Goal: Task Accomplishment & Management: Manage account settings

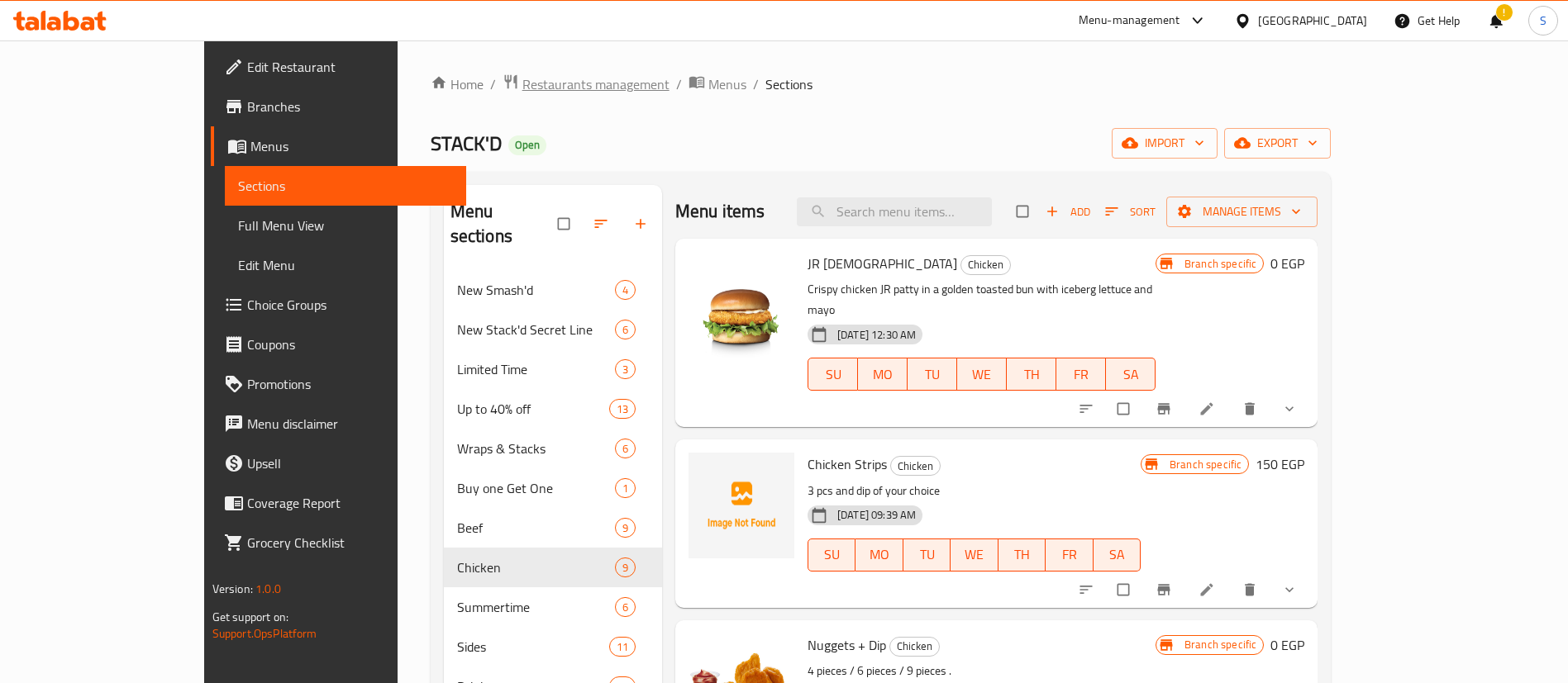
drag, startPoint x: 0, startPoint y: 0, endPoint x: 475, endPoint y: 86, distance: 482.7
click at [522, 86] on span "Restaurants management" at bounding box center [596, 84] width 147 height 20
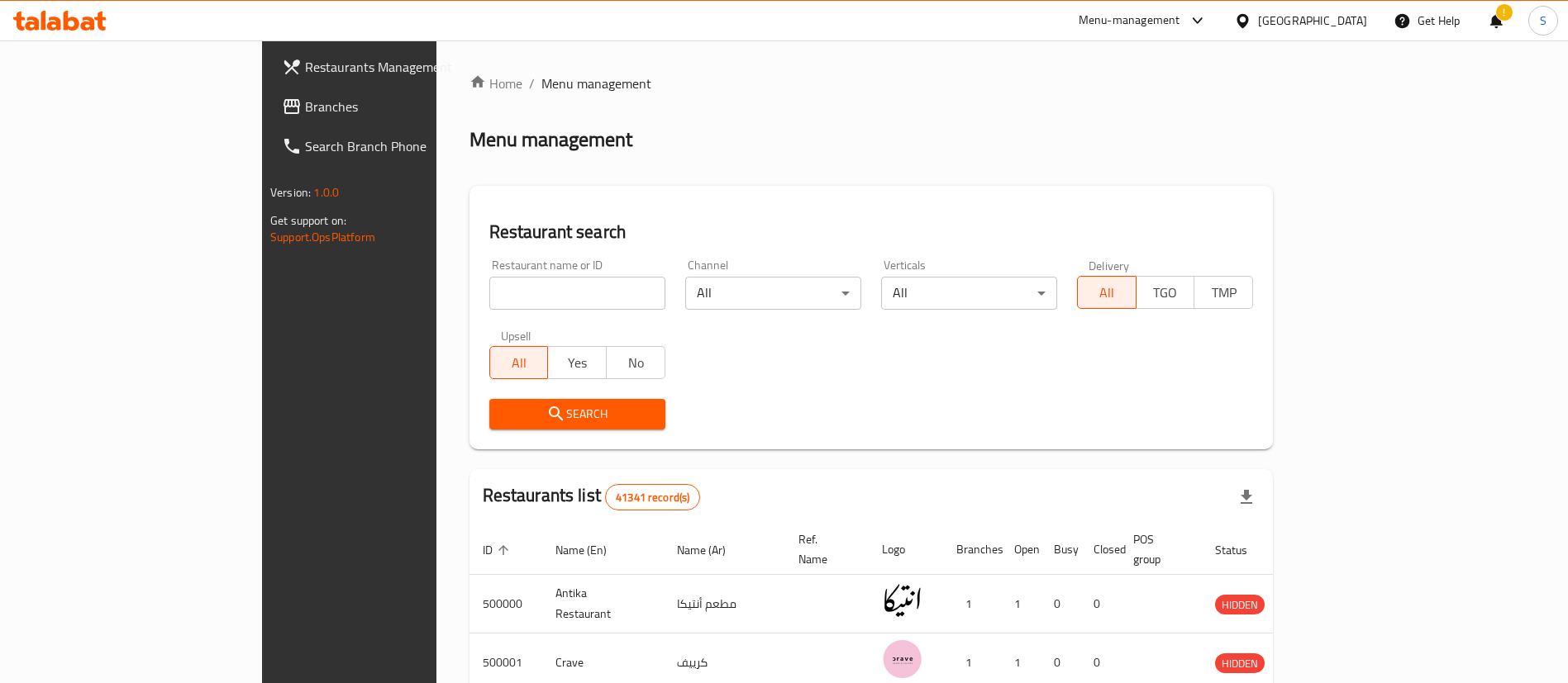
click at [1258, 14] on div at bounding box center [1246, 20] width 24 height 18
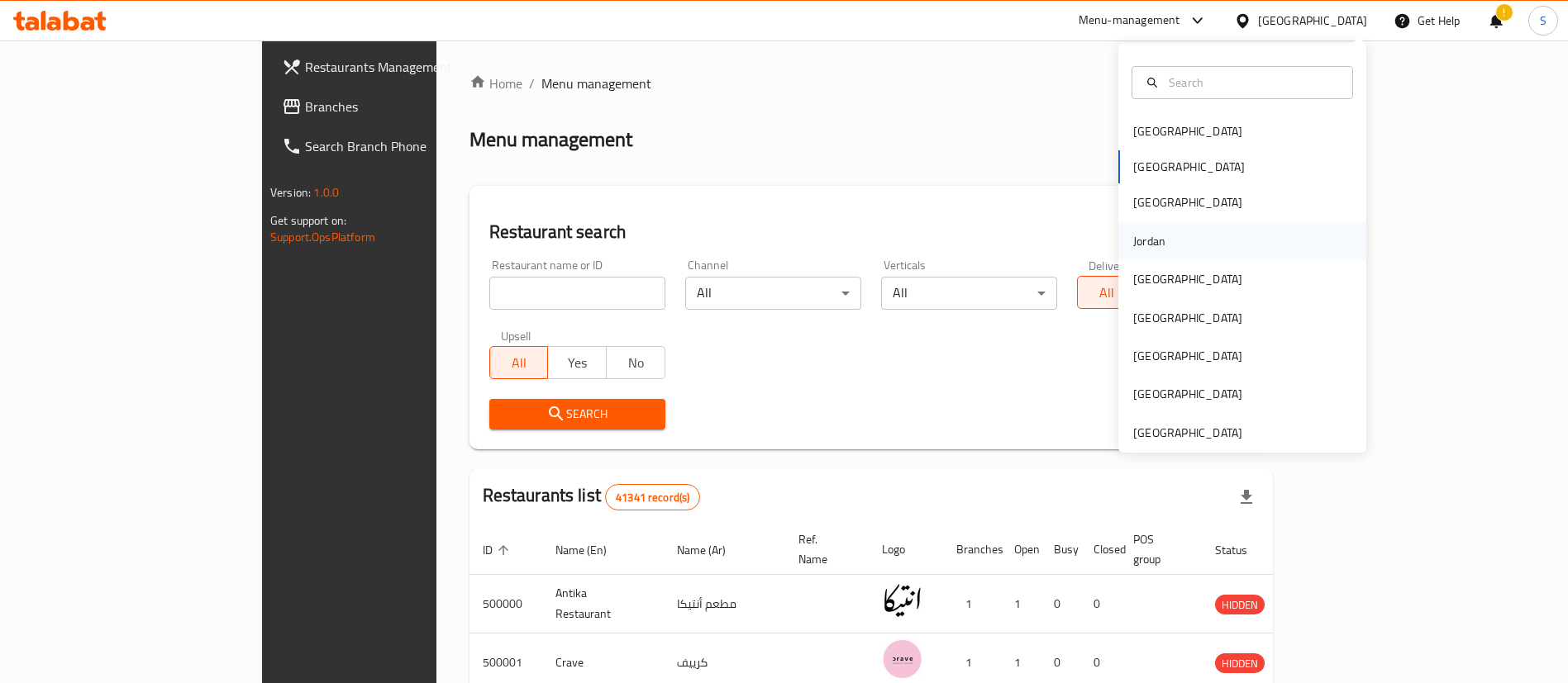
click at [1166, 240] on div "Jordan" at bounding box center [1243, 241] width 248 height 38
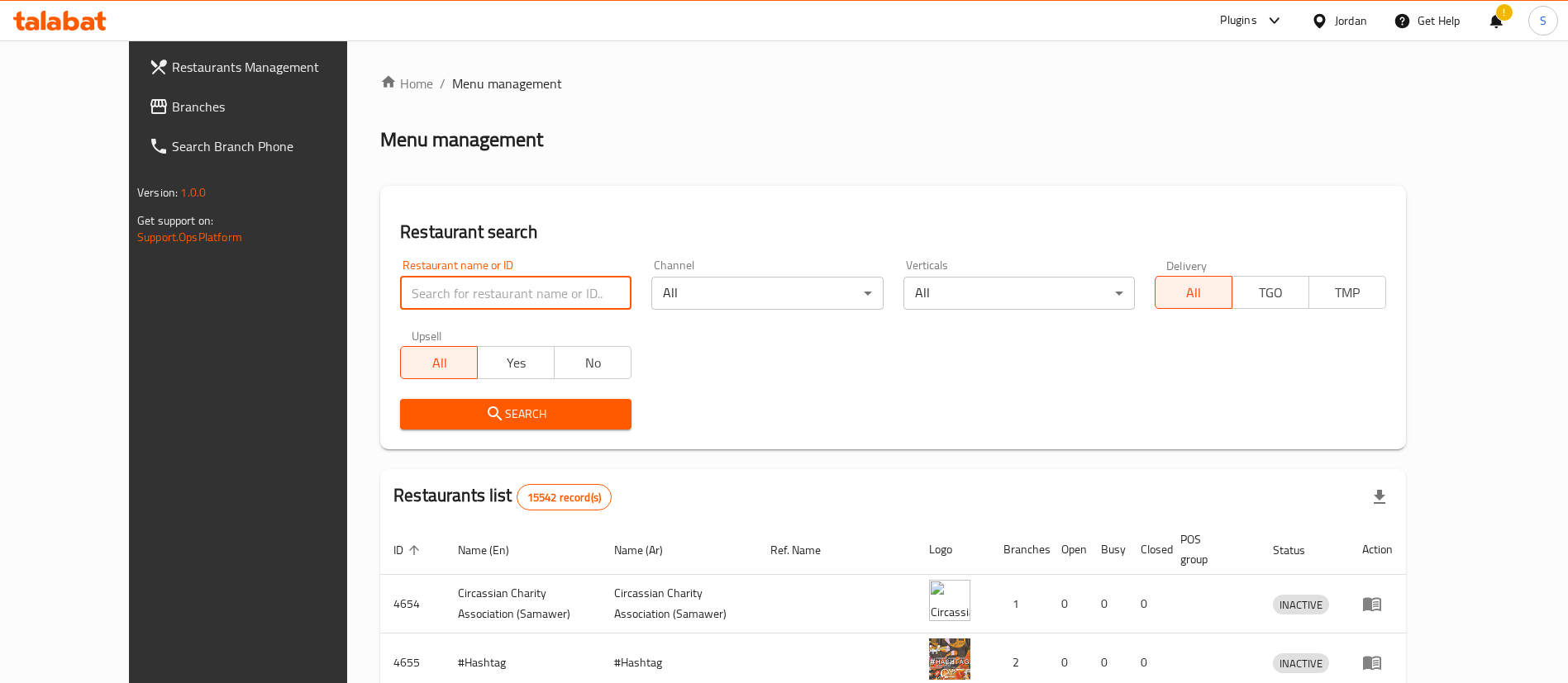
click at [418, 293] on input "search" at bounding box center [515, 293] width 232 height 33
paste input "Al Rabieh Bakeries and sweets"
click button "Search" at bounding box center [515, 413] width 232 height 30
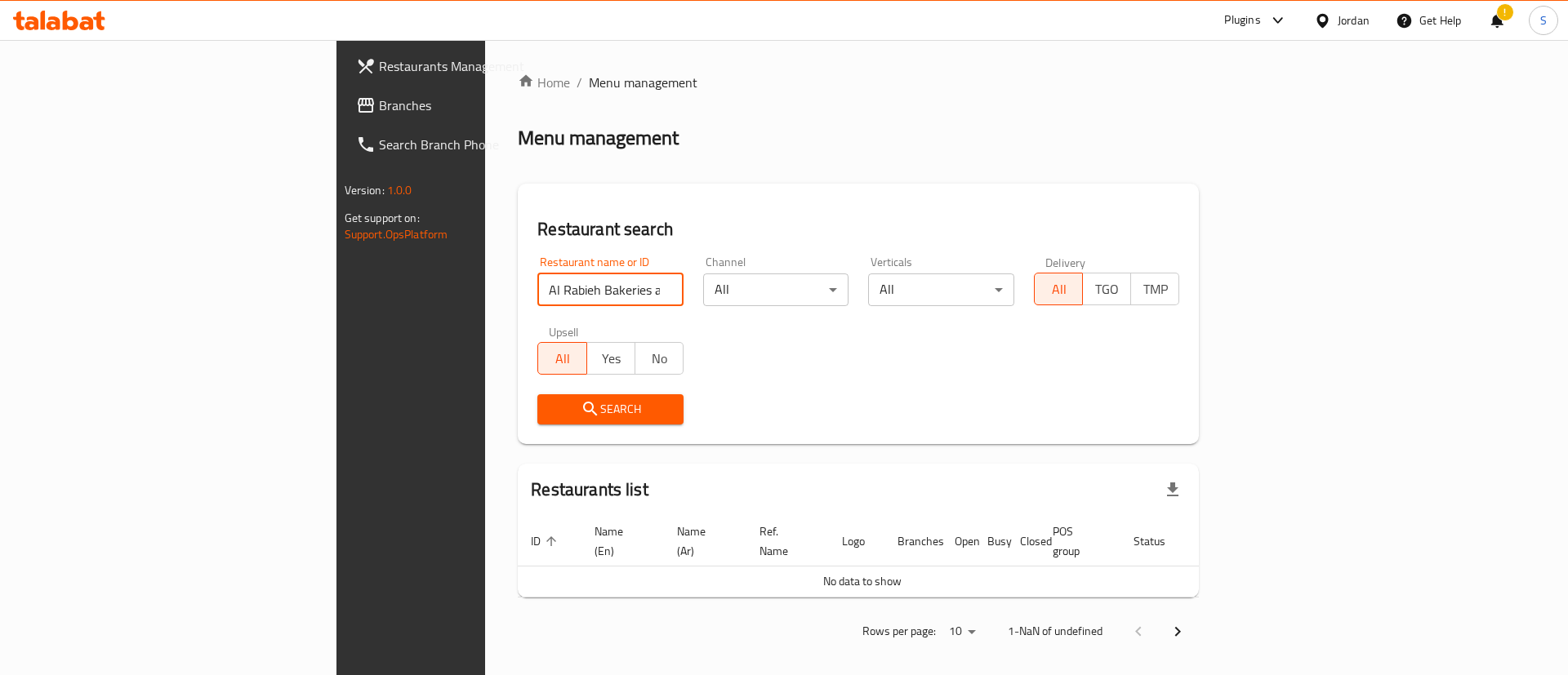
drag, startPoint x: 425, startPoint y: 296, endPoint x: 653, endPoint y: 269, distance: 229.6
click at [653, 269] on div "Restaurant name or ID Al Rabieh Bakeries and sweets Restaurant name or ID Chann…" at bounding box center [859, 340] width 661 height 188
type input "Al Rabieh Bakeries"
click button "Search" at bounding box center [610, 409] width 147 height 30
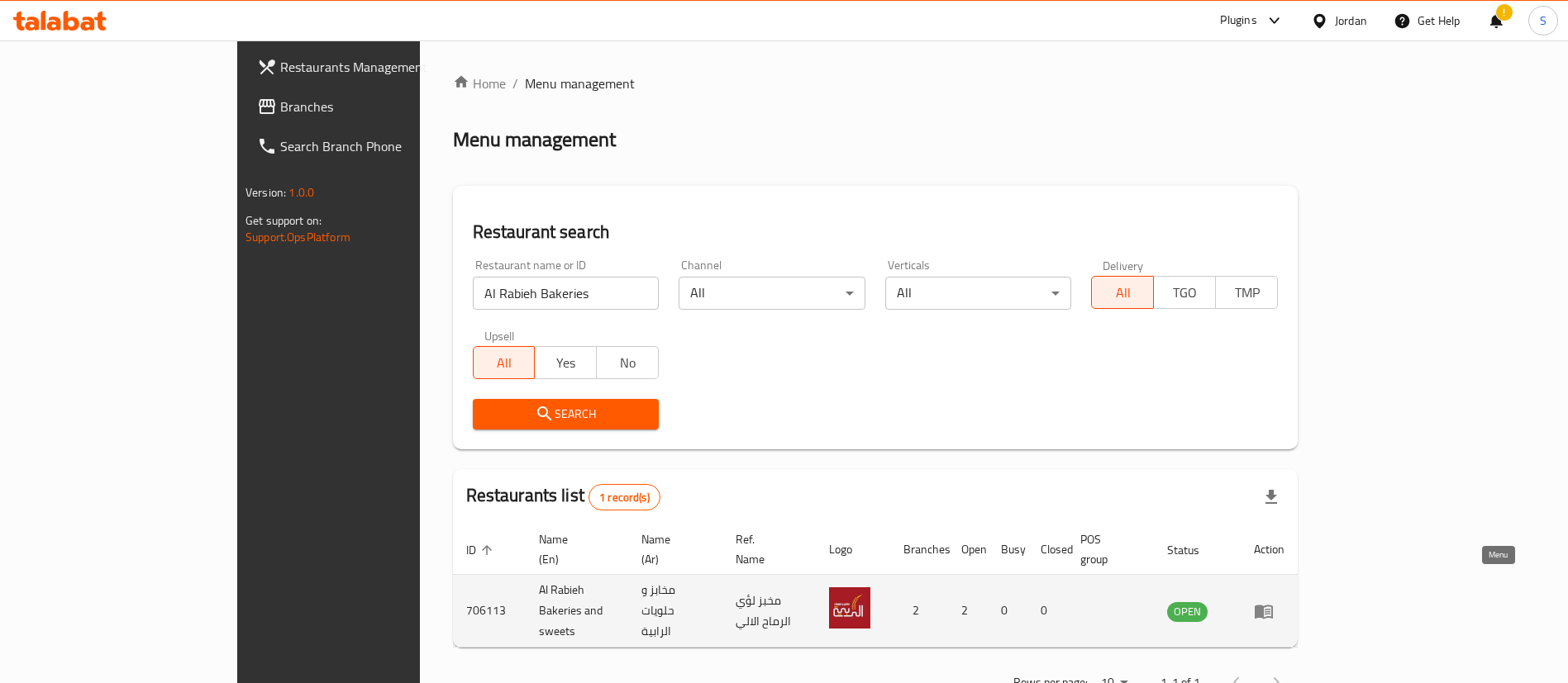
click at [1271, 609] on icon "enhanced table" at bounding box center [1267, 613] width 6 height 7
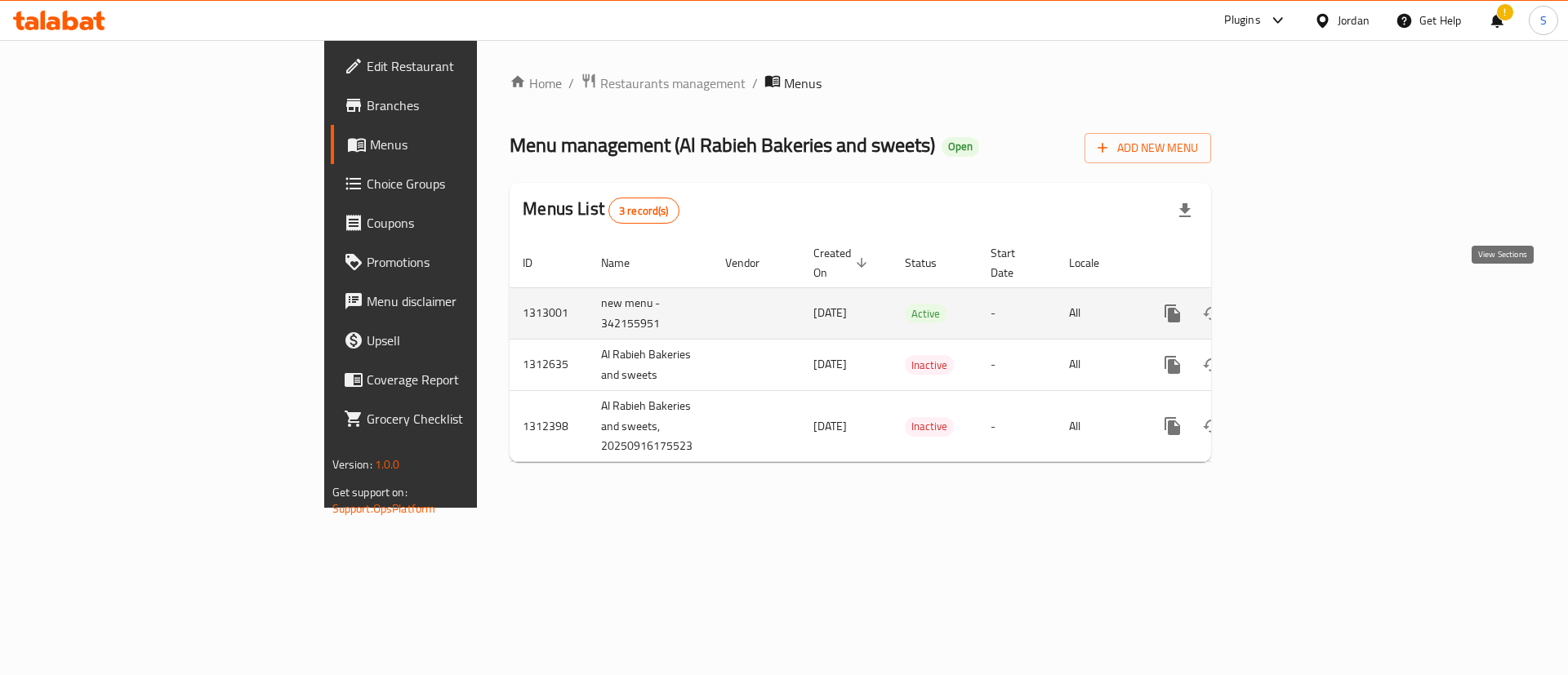
click at [1301, 304] on icon "enhanced table" at bounding box center [1290, 314] width 20 height 20
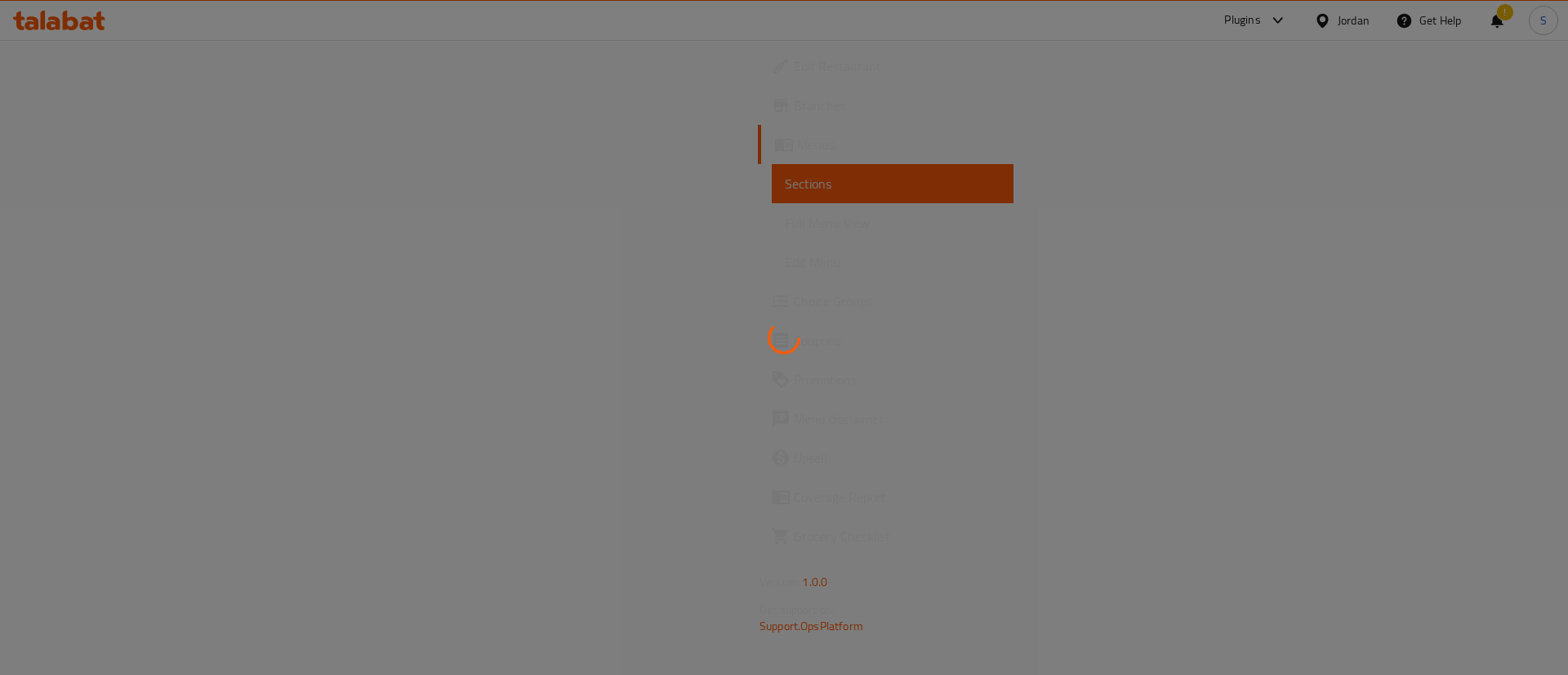
click at [1504, 293] on div at bounding box center [784, 338] width 1568 height 675
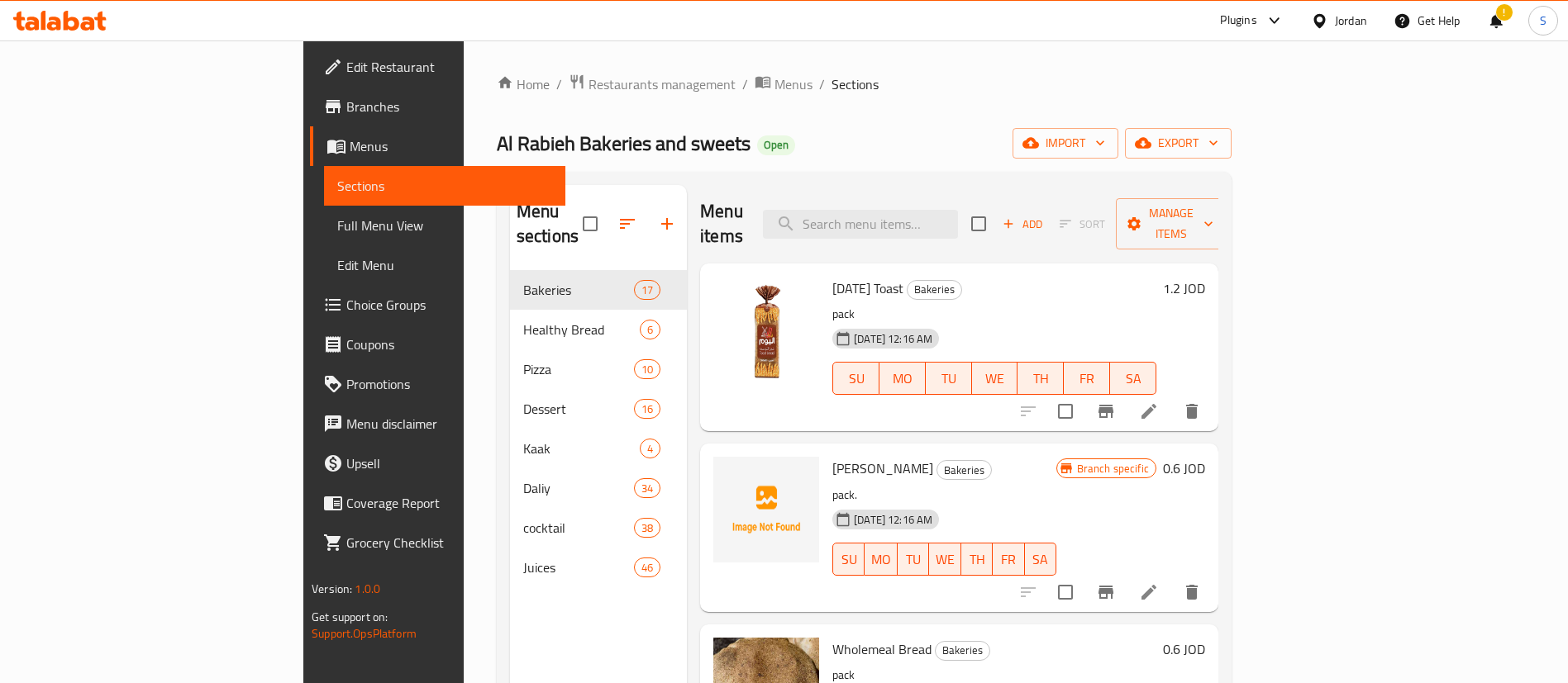
click at [1157, 276] on h6 "[DATE] Toast Bakeries" at bounding box center [995, 288] width 324 height 23
paste input "جبنة شيدر سائل"
click at [958, 210] on input "جبنة شيدر سائل" at bounding box center [860, 224] width 195 height 29
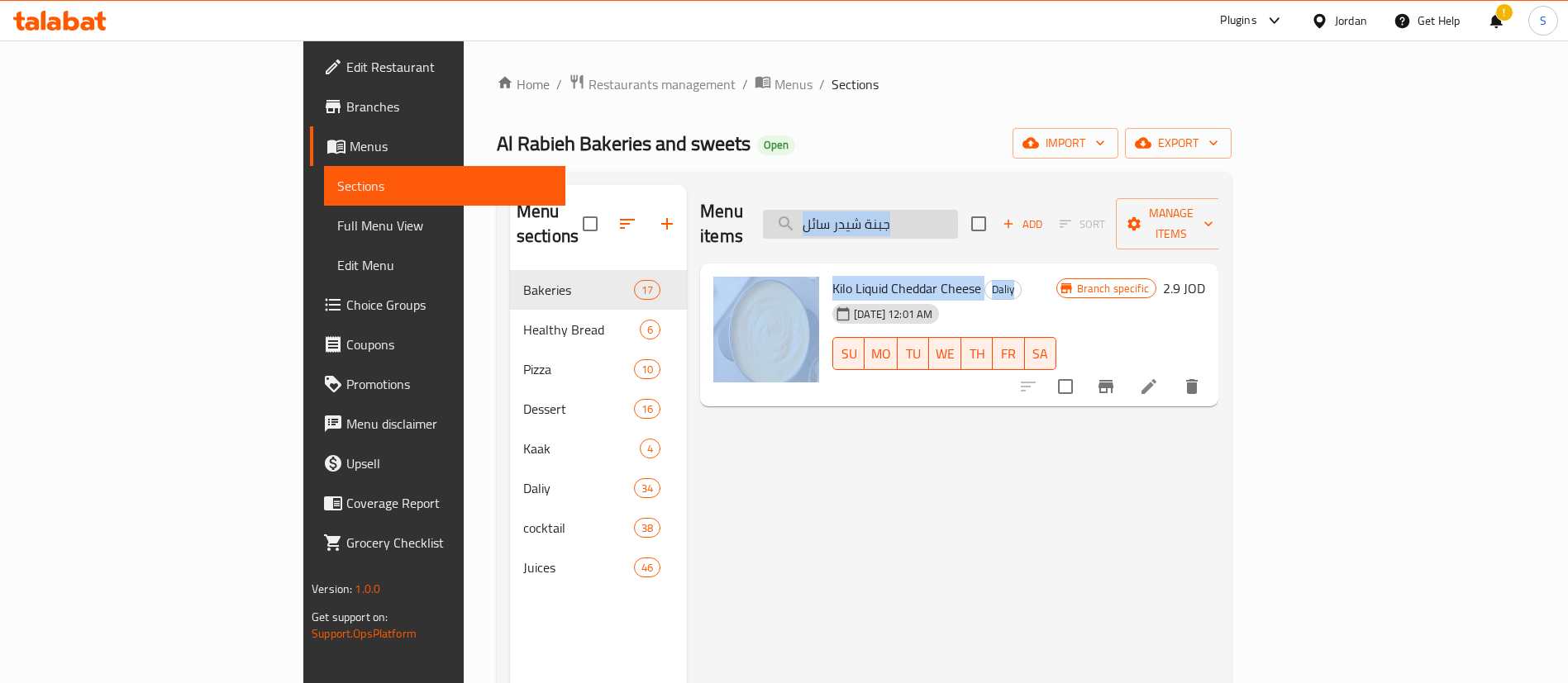
drag, startPoint x: 1302, startPoint y: 257, endPoint x: 1017, endPoint y: 218, distance: 287.7
click at [1017, 218] on div "Menu items جبنة شيدر سائل Add Sort Manage items Kilo Liquid Cheddar Cheese Dali…" at bounding box center [952, 527] width 532 height 683
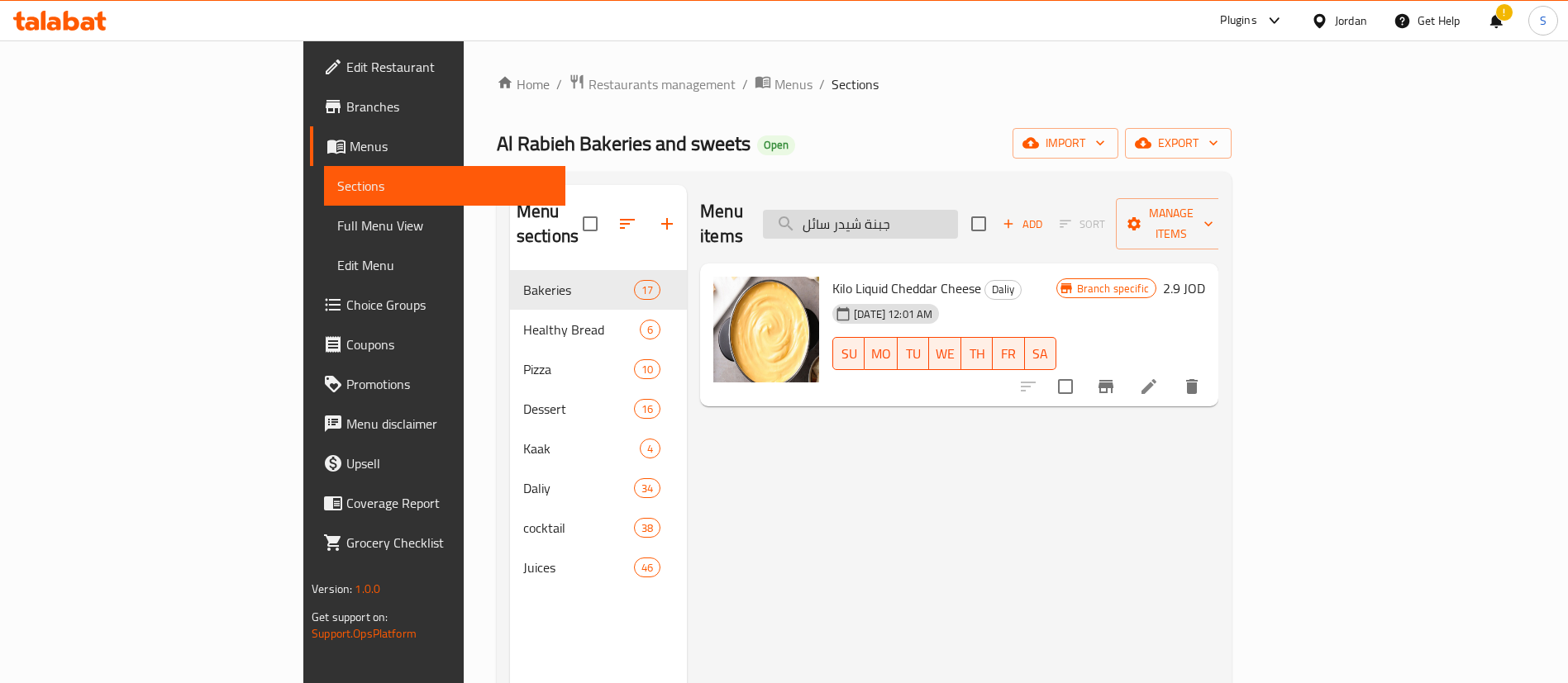
click at [958, 218] on input "جبنة شيدر سائل" at bounding box center [860, 224] width 195 height 29
paste input "مجدلة"
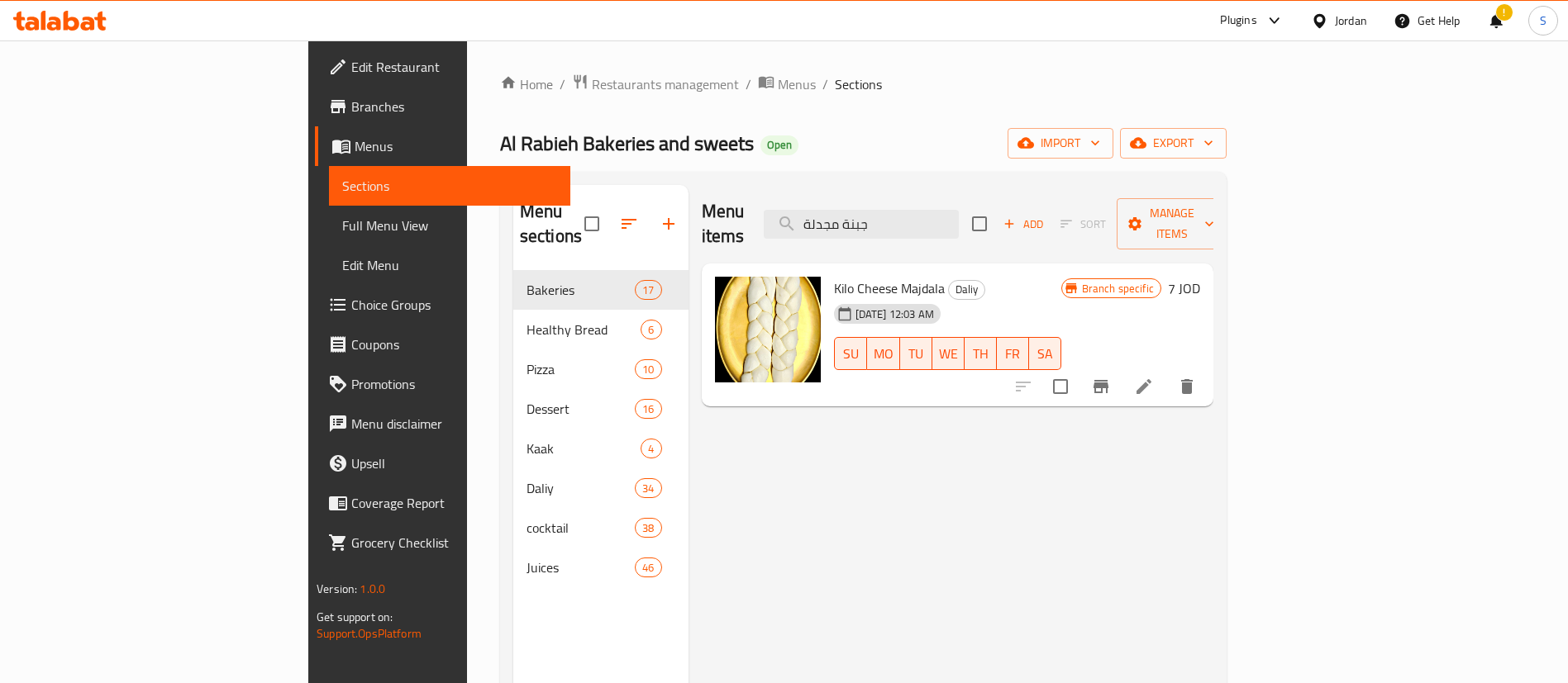
click at [1213, 445] on div "Menu items جبنة مجدلة Add Sort Manage items Kilo Cheese Majdala Daliy [DATE] 12…" at bounding box center [951, 527] width 525 height 683
click at [959, 214] on input "جبنة مجدلة" at bounding box center [861, 224] width 195 height 29
paste input "لية اصابع"
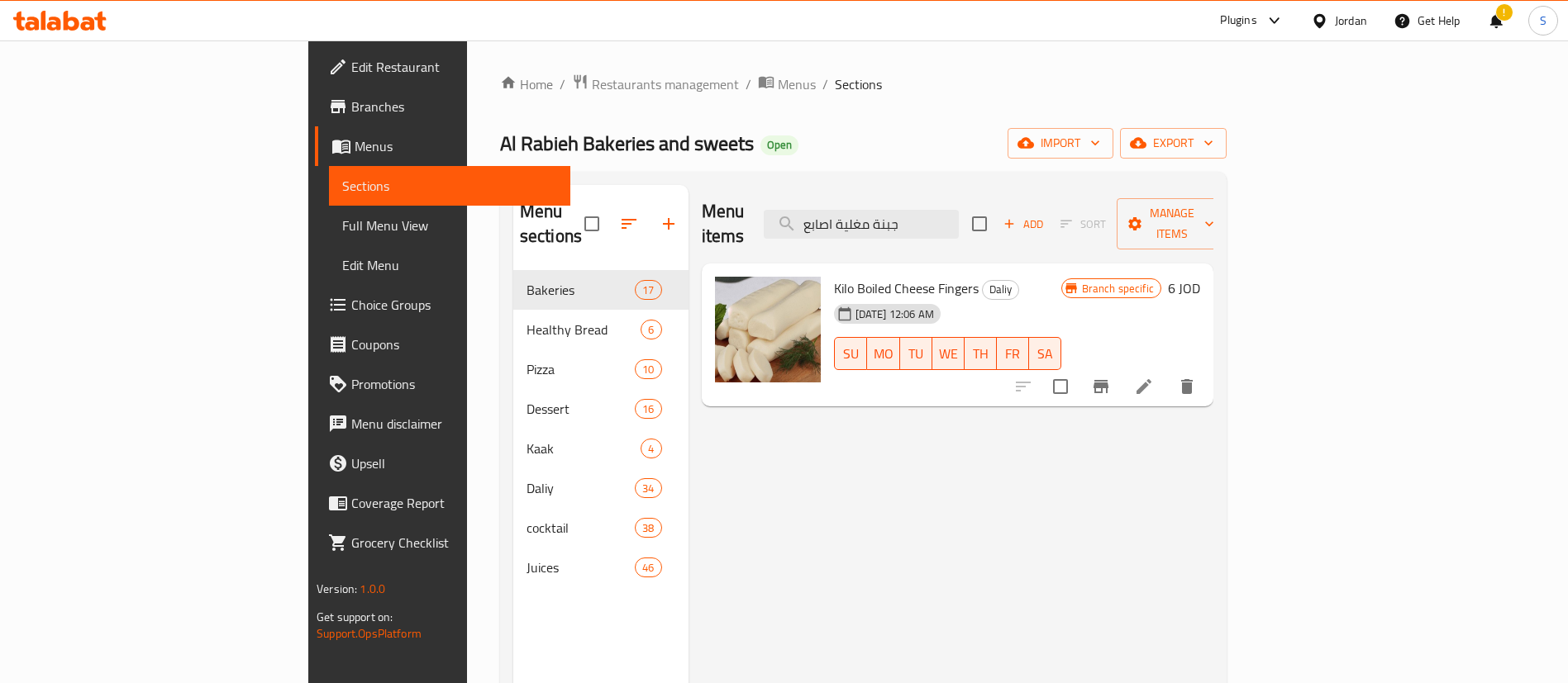
click at [1213, 480] on div "Menu items جبنة مغلية اصابع Add Sort Manage items Kilo Boiled Cheese Fingers Da…" at bounding box center [951, 527] width 525 height 683
click at [949, 223] on input "جبنة مغلية اصابع" at bounding box center [861, 224] width 195 height 29
paste input "وزاريلا باندا"
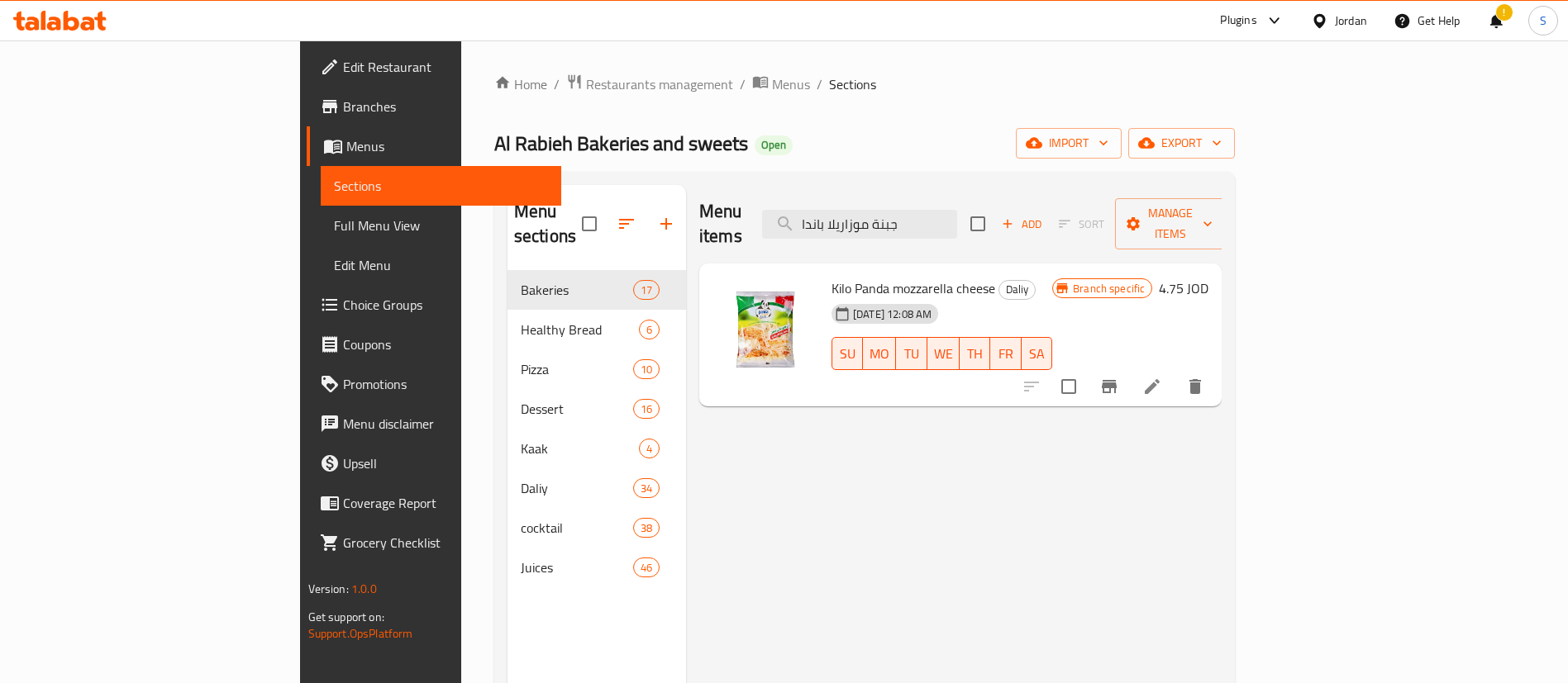
click at [1222, 467] on div "Menu items جبنة موزاريلا باندا Add Sort Manage items Kilo Panda mozzarella chee…" at bounding box center [954, 527] width 536 height 683
click at [957, 210] on input "جبنة موزاريلا باندا" at bounding box center [859, 224] width 195 height 29
paste input "ليبن"
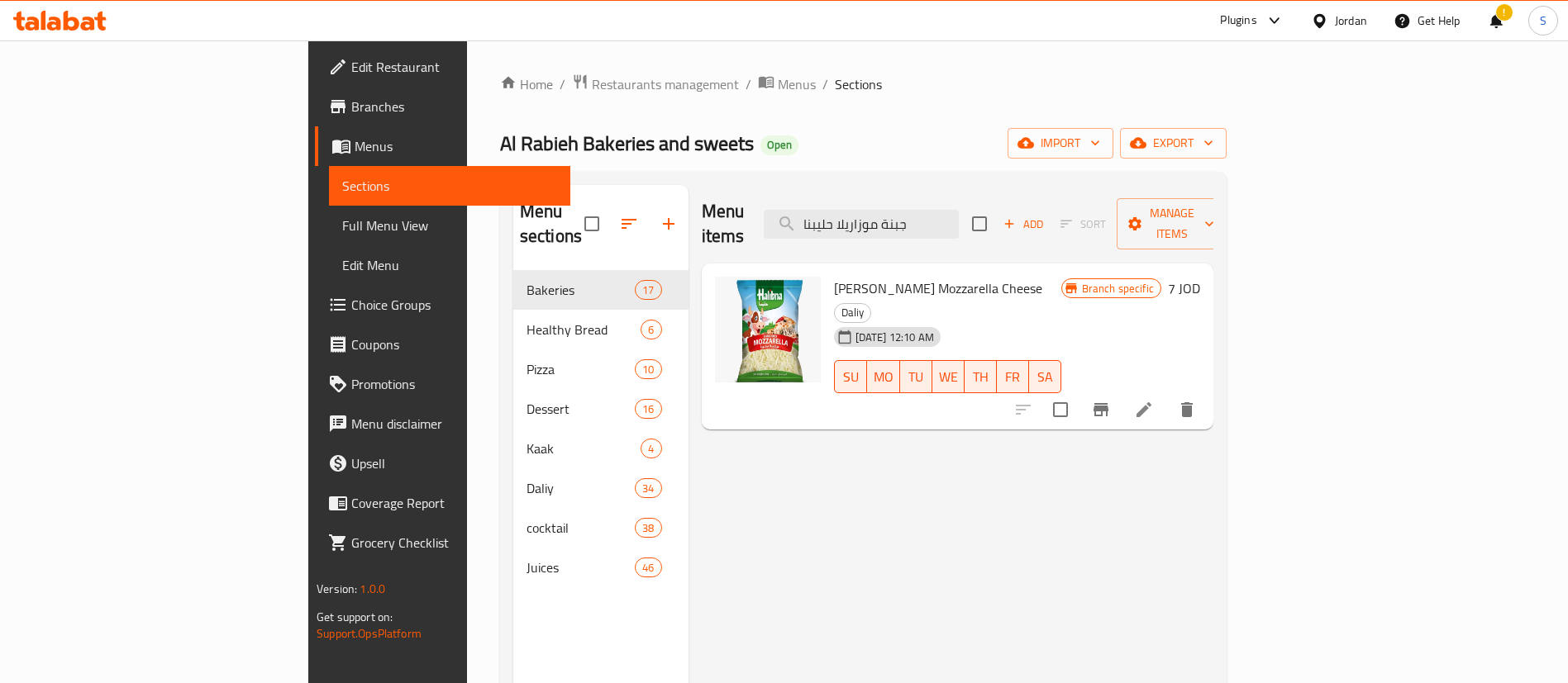
click at [1213, 495] on div "Menu items جبنة موزاريلا حليبنا Add Sort Manage items Kilo Halibna Mozzarella C…" at bounding box center [951, 527] width 525 height 683
click at [927, 216] on input "جبنة موزاريلا حليبنا" at bounding box center [861, 224] width 195 height 29
paste input "وز قلب"
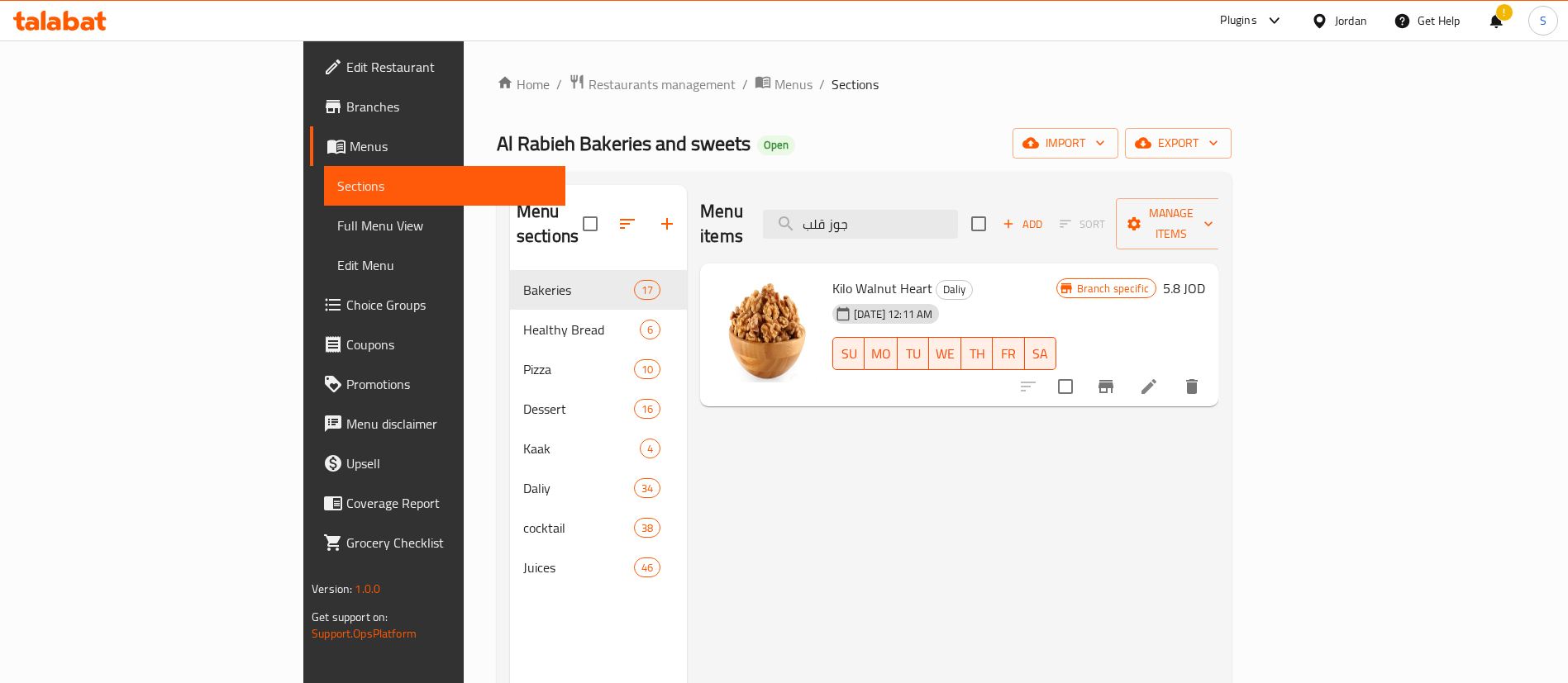
click at [1218, 509] on div "Menu items جوز قلب Add Sort Manage items Kilo Walnut Heart Daliy [DATE] 12:11 A…" at bounding box center [952, 527] width 532 height 683
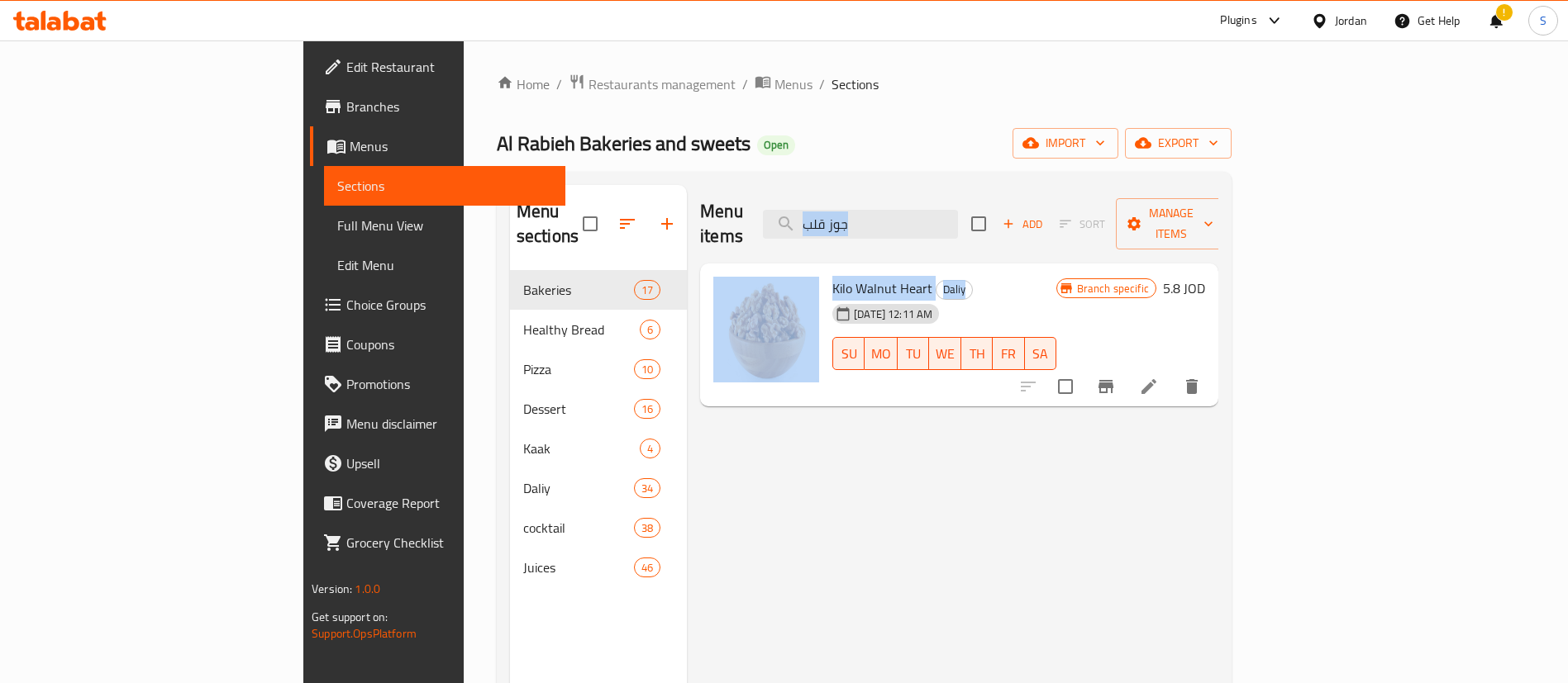
drag, startPoint x: 951, startPoint y: 239, endPoint x: 948, endPoint y: 192, distance: 47.1
click at [948, 192] on div "Menu items جوز قلب Add Sort Manage items Kilo Walnut Heart Daliy [DATE] 12:11 A…" at bounding box center [952, 527] width 532 height 683
click at [948, 192] on div "Menu items جوز قلب Add Sort Manage items" at bounding box center [959, 224] width 519 height 79
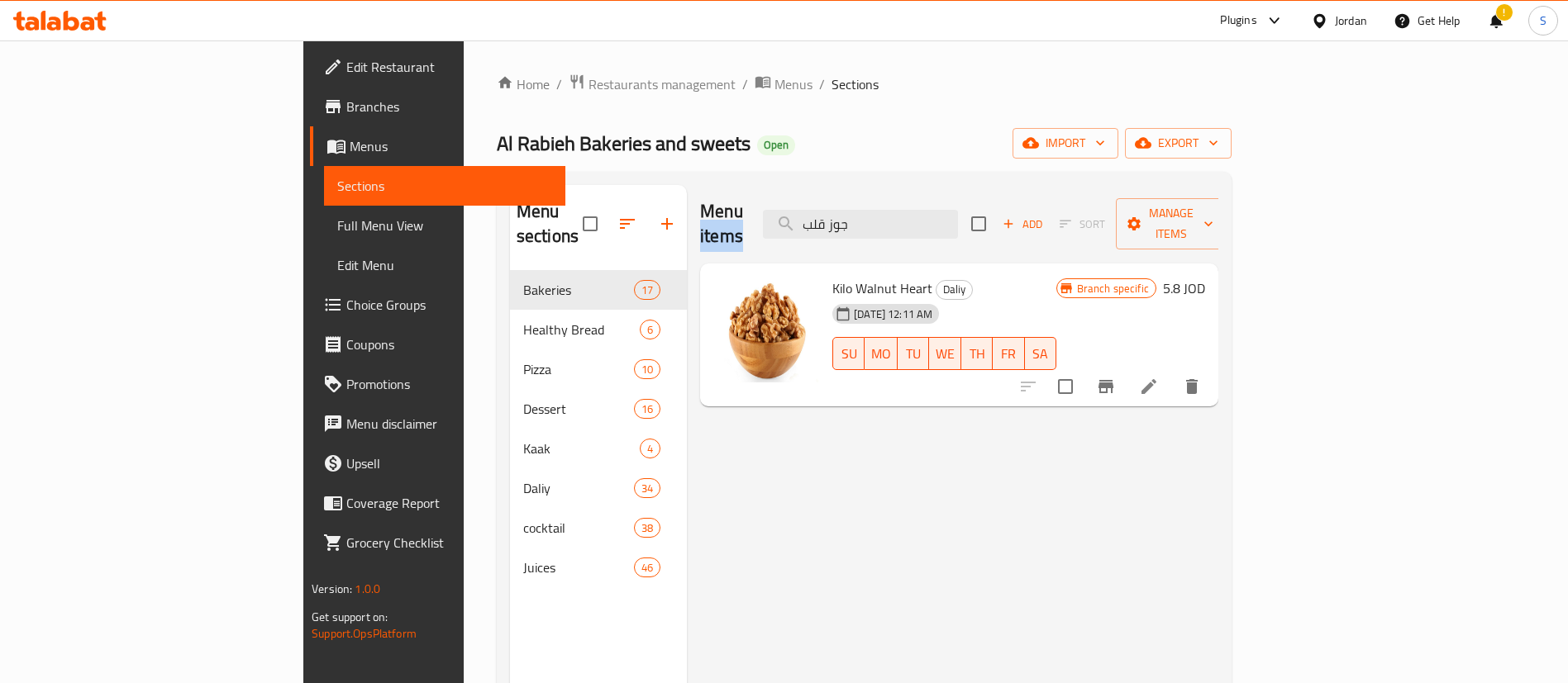
click at [948, 192] on div "Menu items جوز قلب Add Sort Manage items" at bounding box center [959, 224] width 519 height 79
drag, startPoint x: 948, startPoint y: 192, endPoint x: 965, endPoint y: 209, distance: 24.0
click at [965, 209] on div "Menu items جوز قلب Add Sort Manage items" at bounding box center [959, 224] width 519 height 79
click at [958, 210] on input "جوز قلب" at bounding box center [860, 224] width 195 height 29
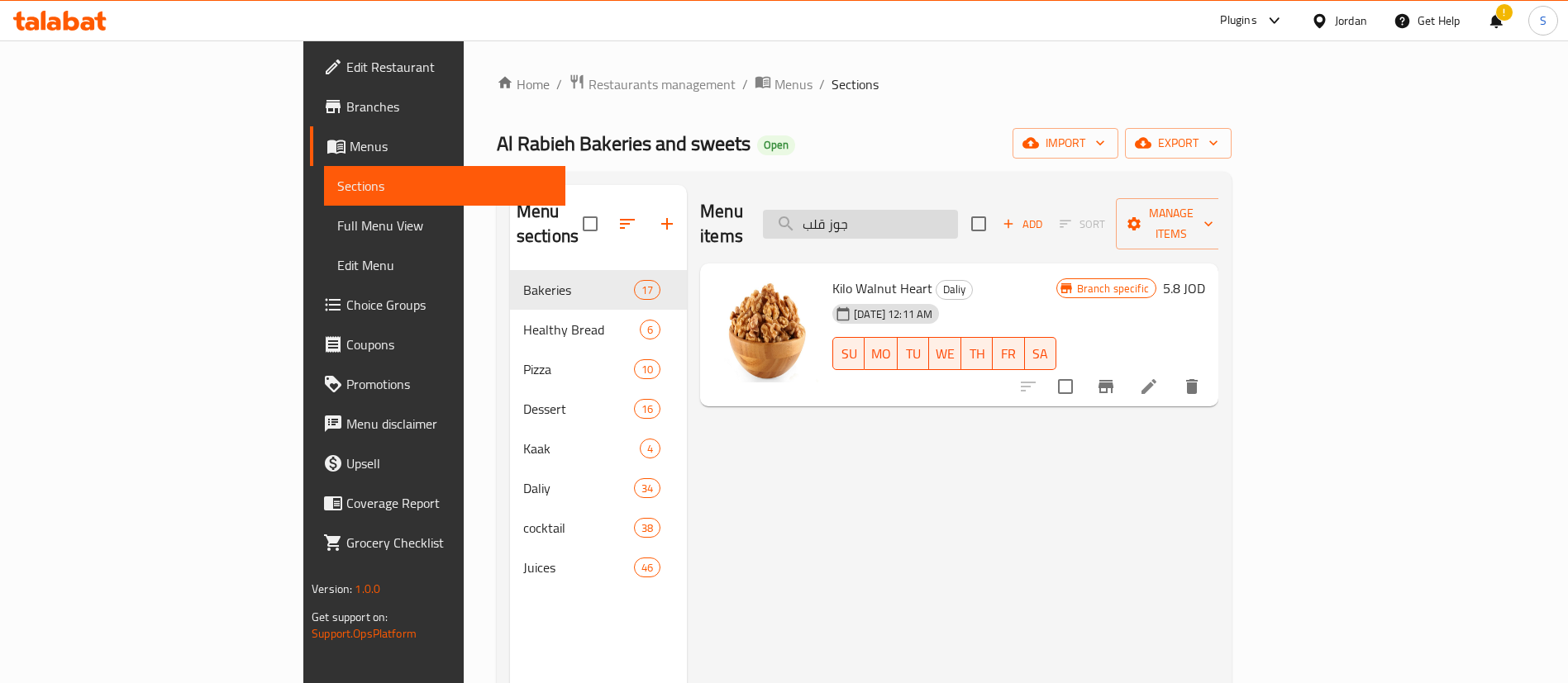
click at [958, 210] on input "جوز قلب" at bounding box center [860, 224] width 195 height 29
paste input "لاوة [PERSON_NAME]"
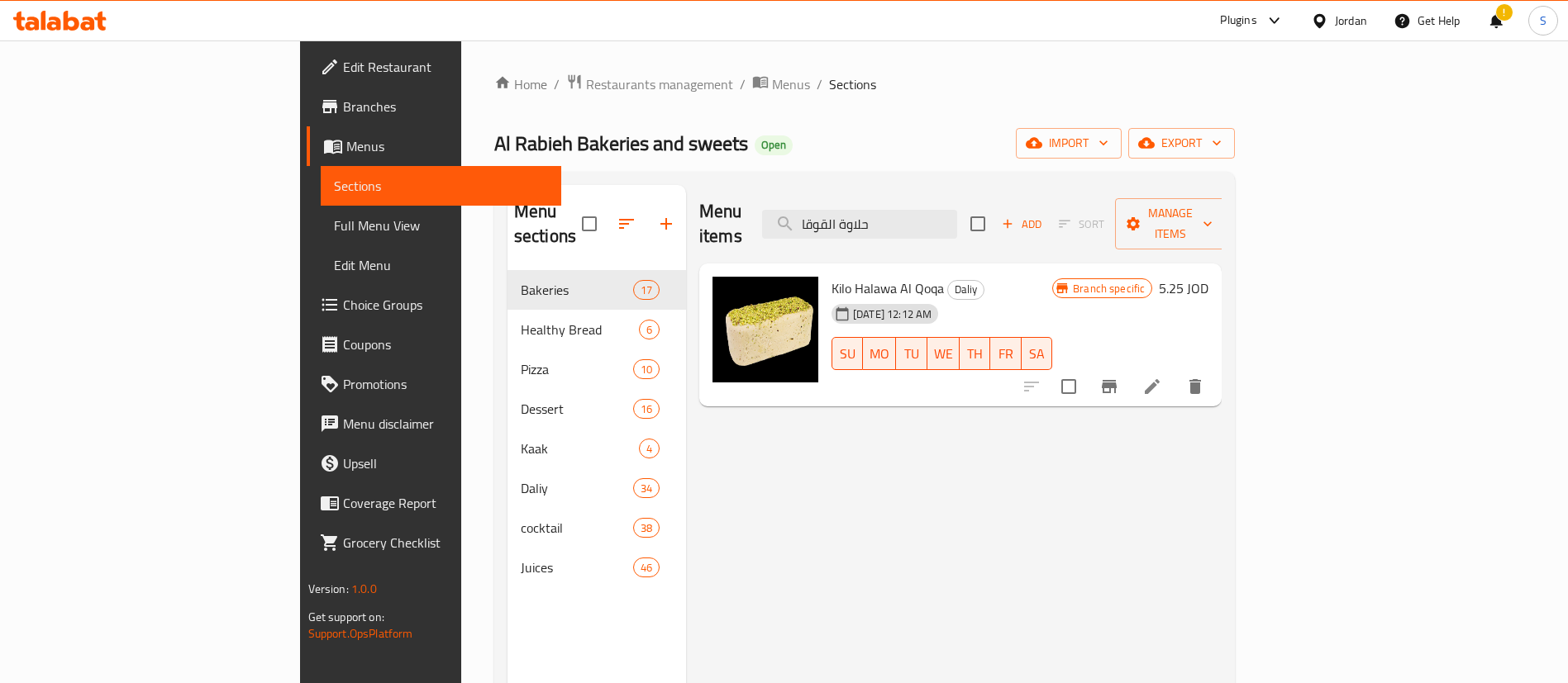
click at [1222, 551] on div "Menu items حلاوة [PERSON_NAME] Add Sort Manage items Kilo Halawa Al Qoqa Daliy …" at bounding box center [954, 527] width 536 height 683
click at [946, 210] on input "حلاوة القوقا" at bounding box center [859, 224] width 195 height 29
paste input "[PERSON_NAME]"
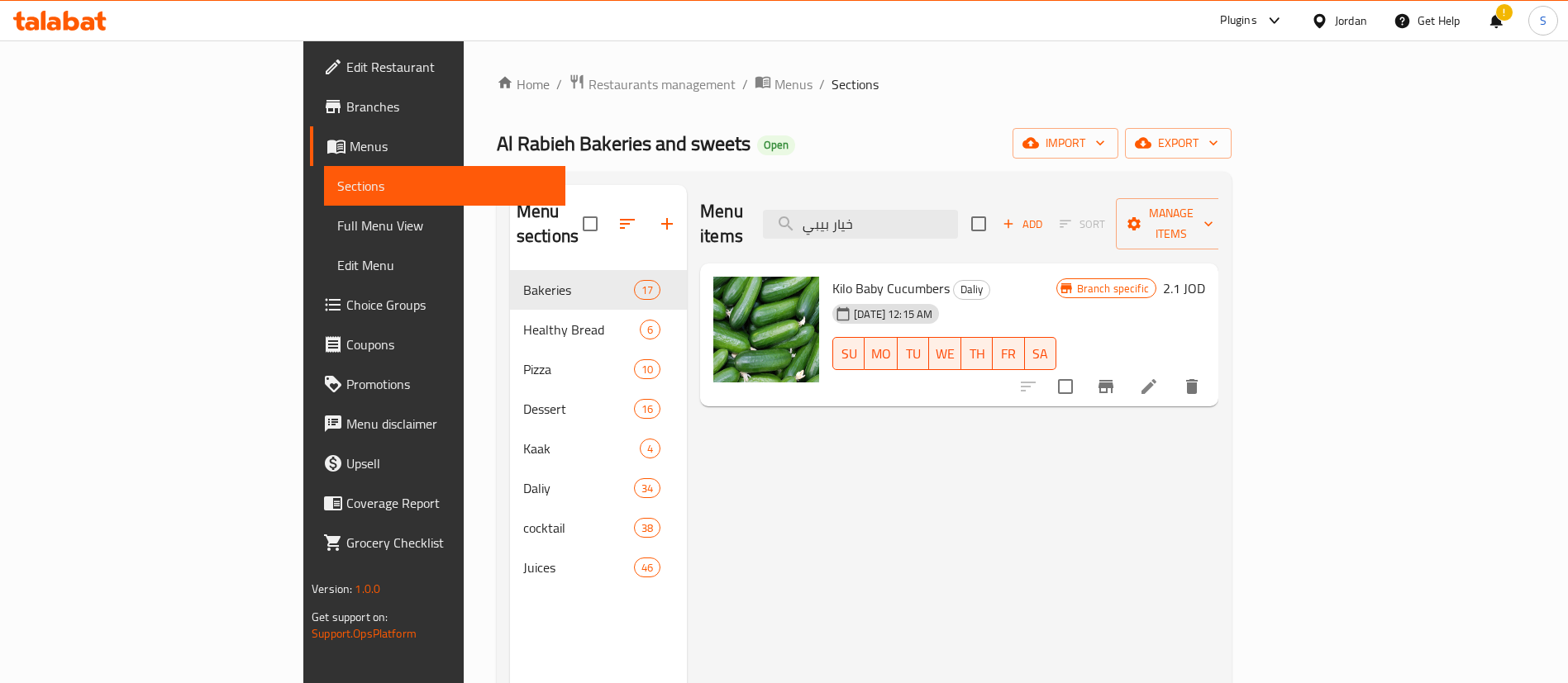
click at [1218, 529] on div "Menu items خيار بيبي Add Sort Manage items Kilo Baby Cucumbers Daliy [DATE] 12:…" at bounding box center [952, 527] width 532 height 683
click at [958, 216] on input "خيار بيبي" at bounding box center [860, 224] width 195 height 29
paste input "مخلل مشكل"
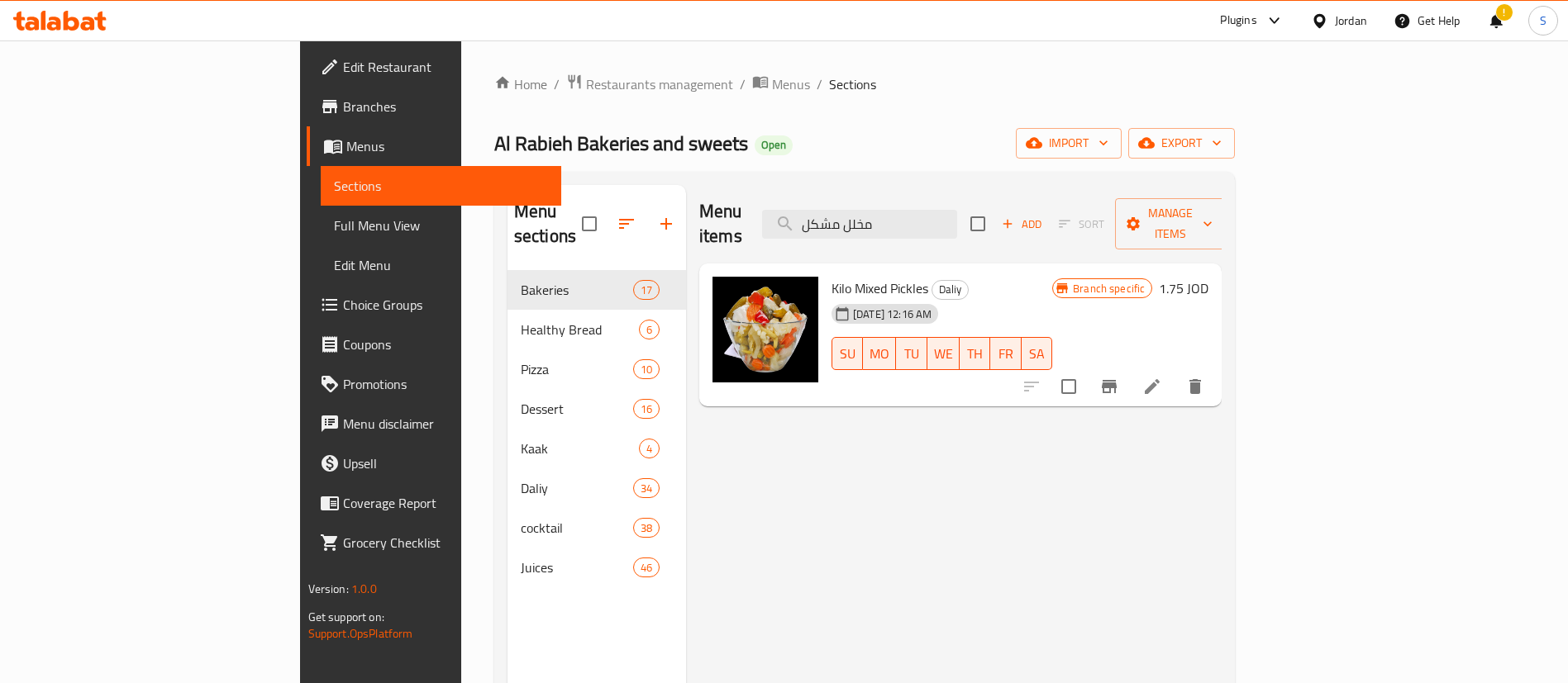
click at [1222, 524] on div "Menu items مخلل مشكل Add Sort Manage items Kilo Mixed Pickles Daliy [DATE] 12:1…" at bounding box center [954, 527] width 536 height 683
click at [957, 217] on input "مخلل مشكل" at bounding box center [859, 224] width 195 height 29
paste input "زبده بلديه"
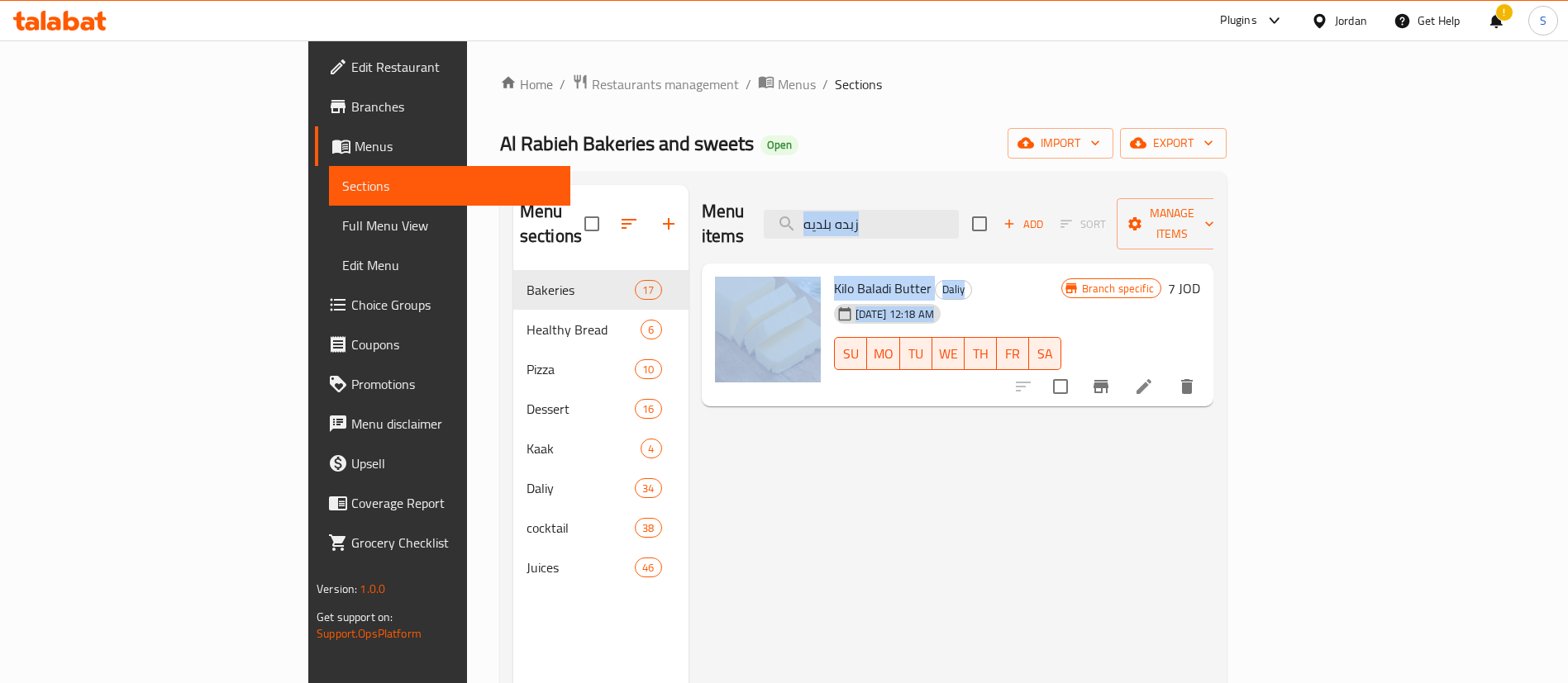
drag, startPoint x: 1331, startPoint y: 465, endPoint x: 856, endPoint y: 165, distance: 561.8
click at [856, 165] on div "Home / Restaurants management / Menus / Sections Al Rabieh Bakeries and sweets …" at bounding box center [864, 478] width 727 height 808
click at [959, 211] on input "زبده بلديه" at bounding box center [861, 224] width 195 height 29
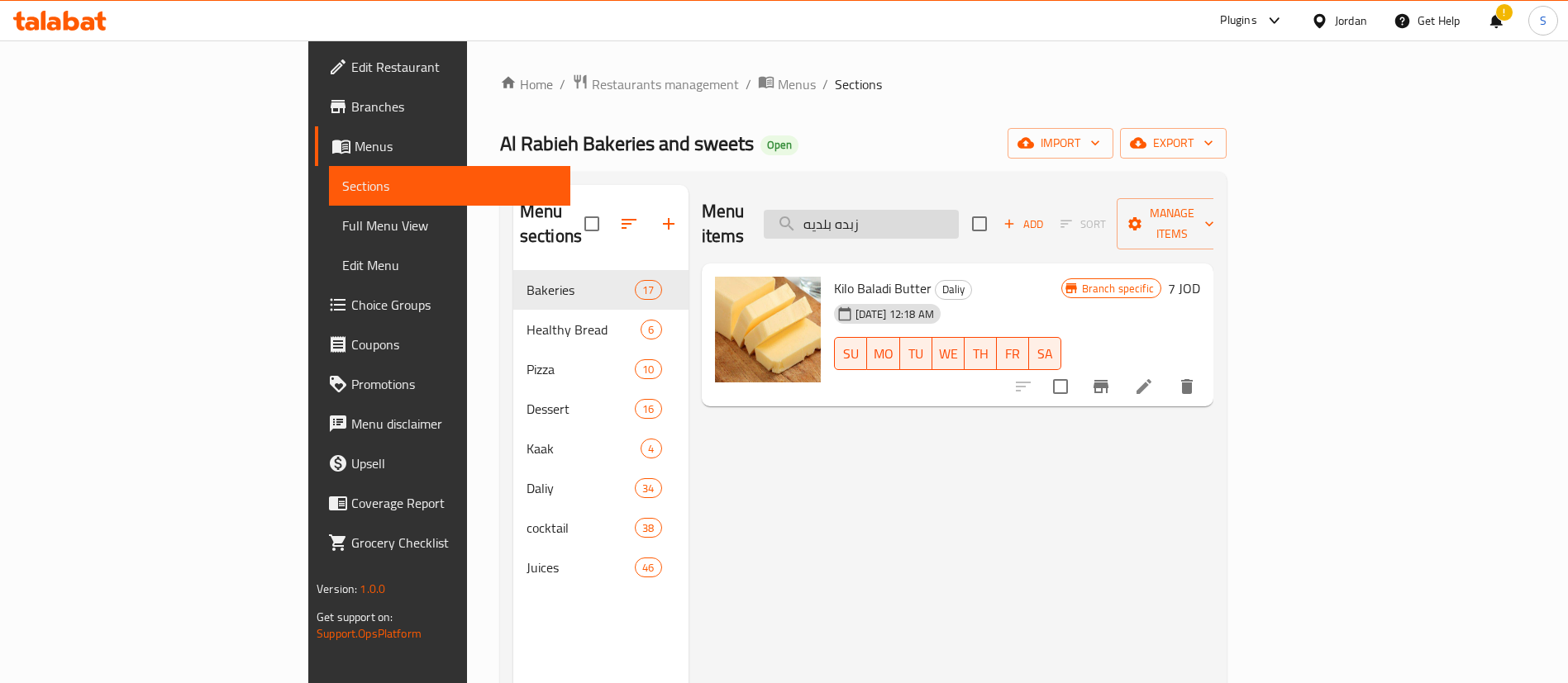
click at [959, 211] on input "زبده بلديه" at bounding box center [861, 224] width 195 height 29
paste input "تر بلدي"
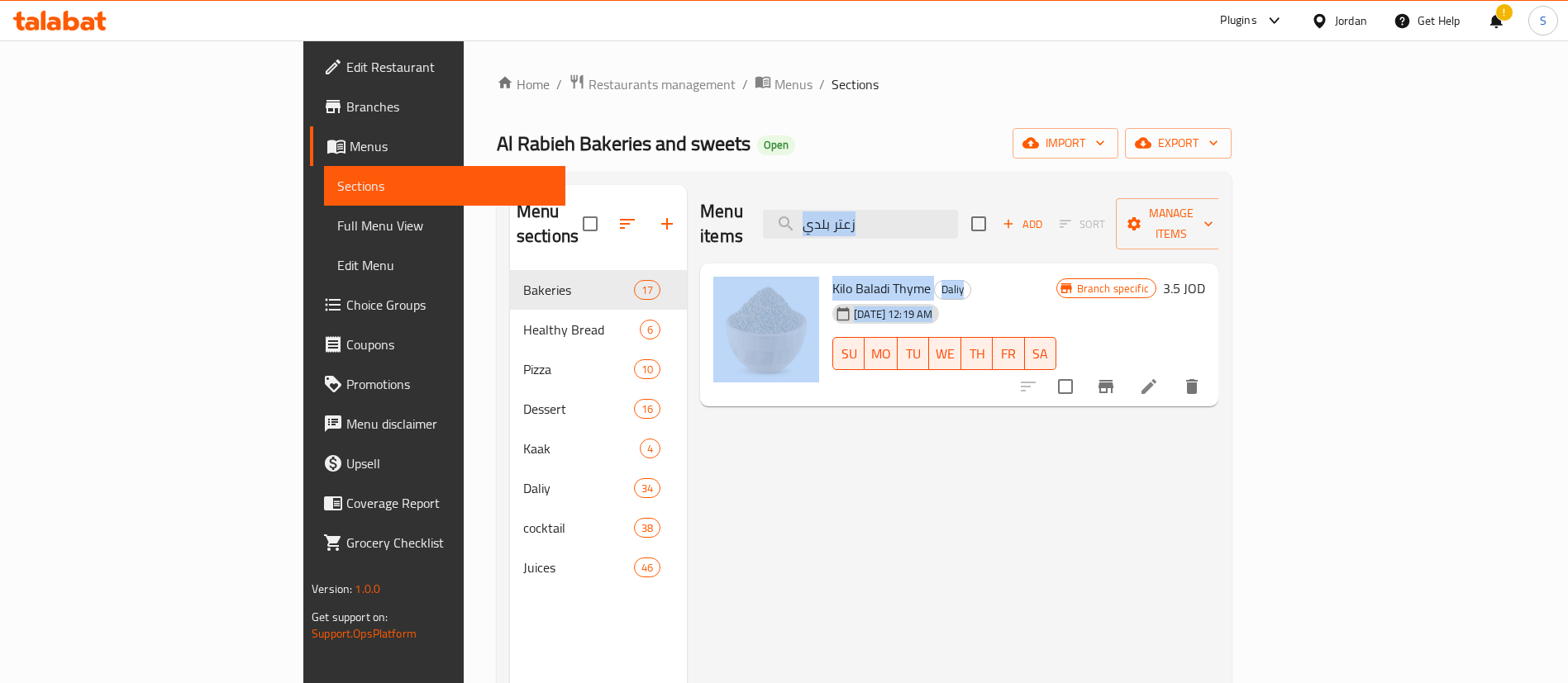
drag, startPoint x: 1370, startPoint y: 469, endPoint x: 864, endPoint y: 213, distance: 567.1
click at [864, 213] on div "Menu items زعتر بلدي Add Sort Manage items Kilo Baladi Thyme Daliy [DATE] 12:19…" at bounding box center [952, 527] width 532 height 683
click at [957, 210] on input "زعتر بلدي" at bounding box center [860, 224] width 195 height 29
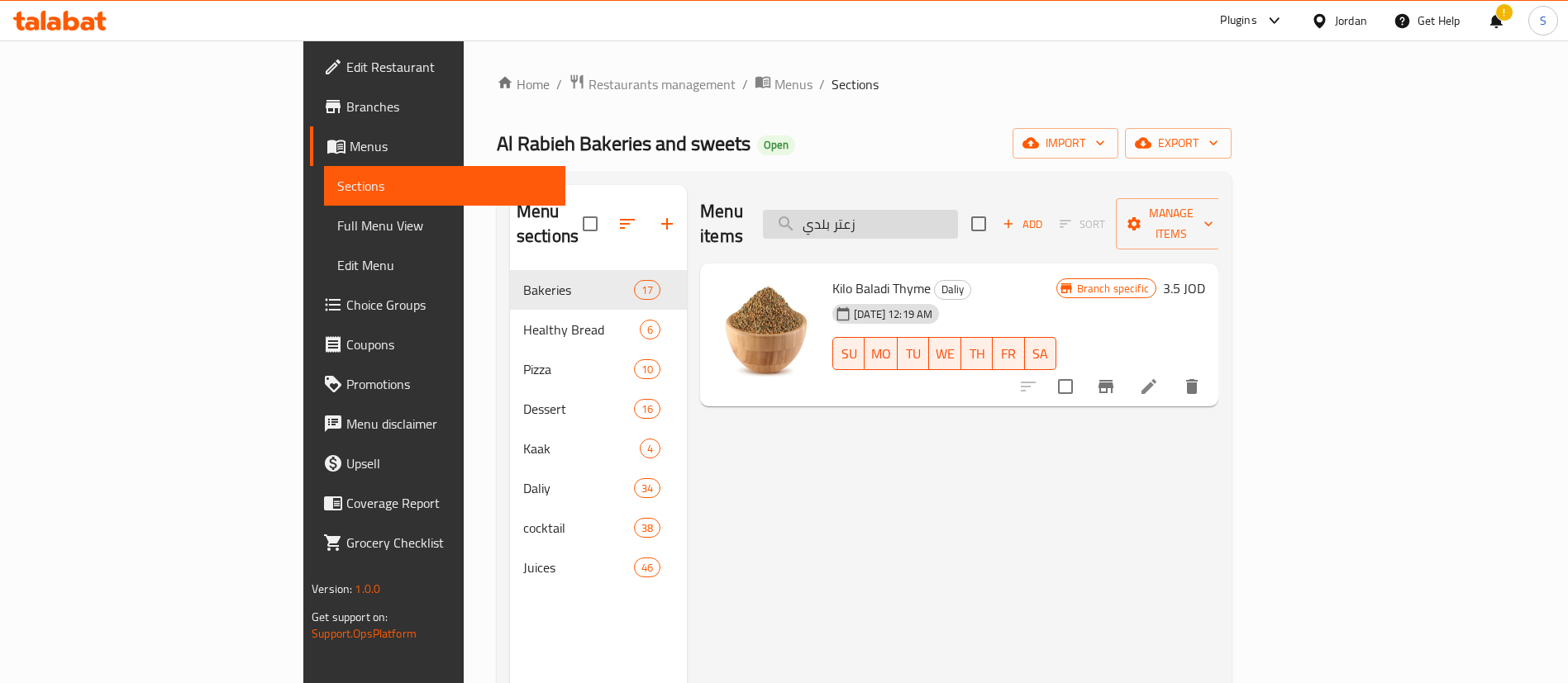
click at [957, 210] on input "زعتر بلدي" at bounding box center [860, 224] width 195 height 29
paste input "ملوكي"
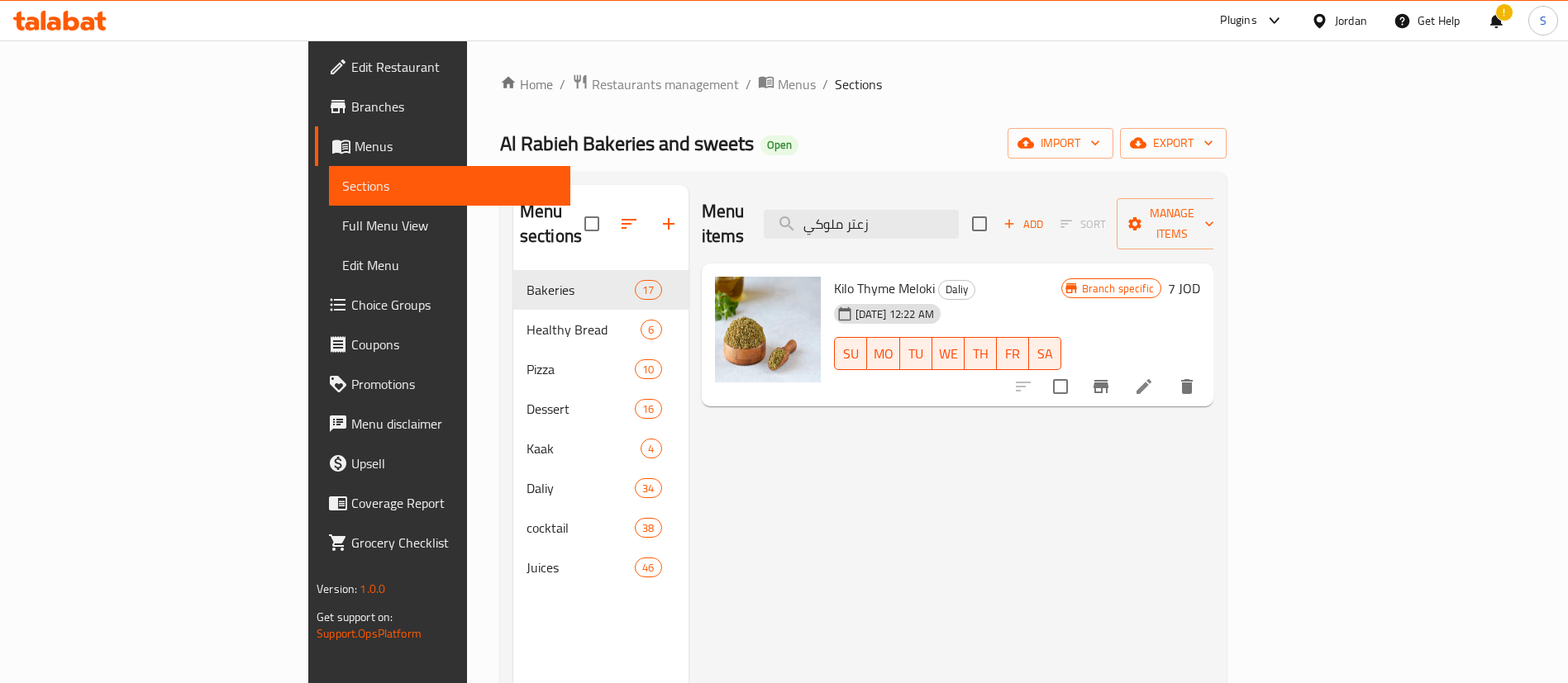
type input "زعتر ملوكي"
click at [959, 210] on input "زعتر ملوكي" at bounding box center [861, 224] width 195 height 29
click at [959, 210] on input "search" at bounding box center [861, 224] width 195 height 29
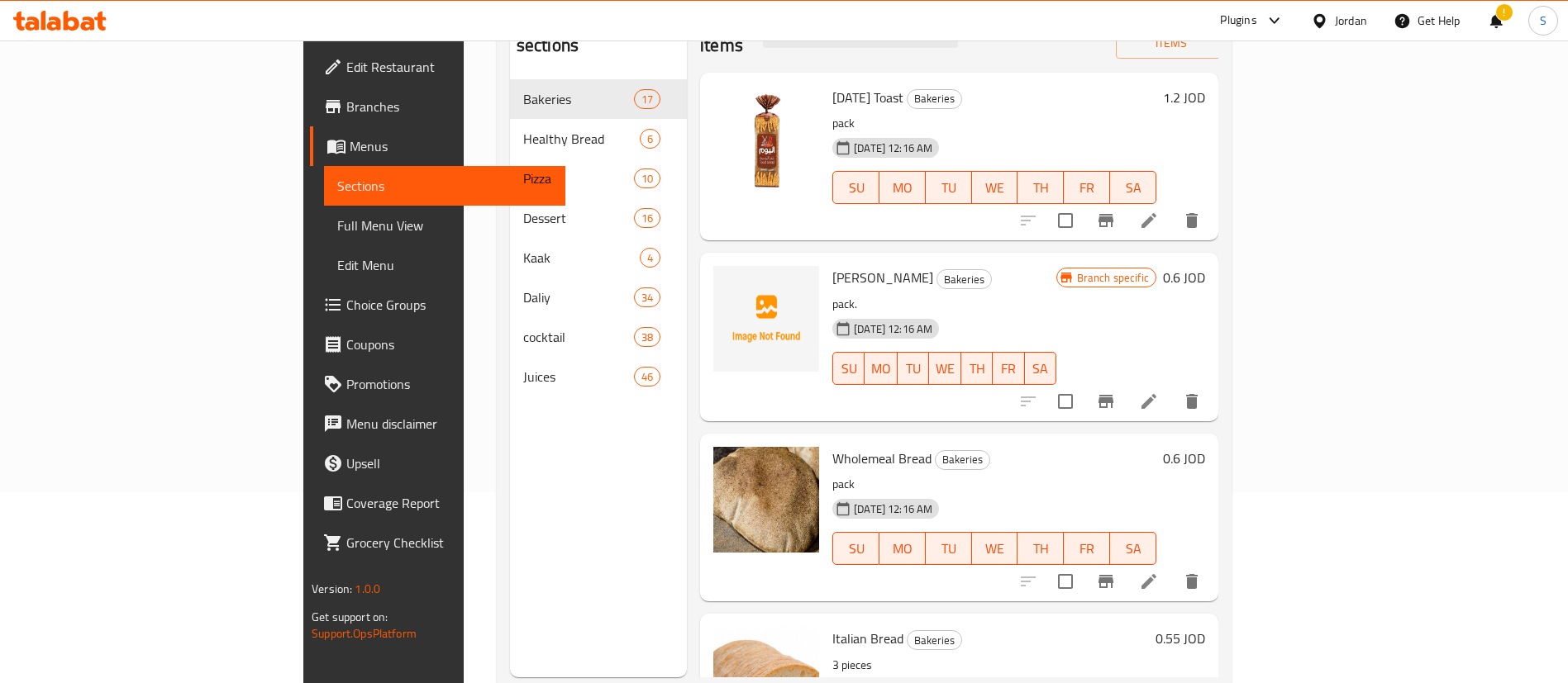
scroll to position [185, 0]
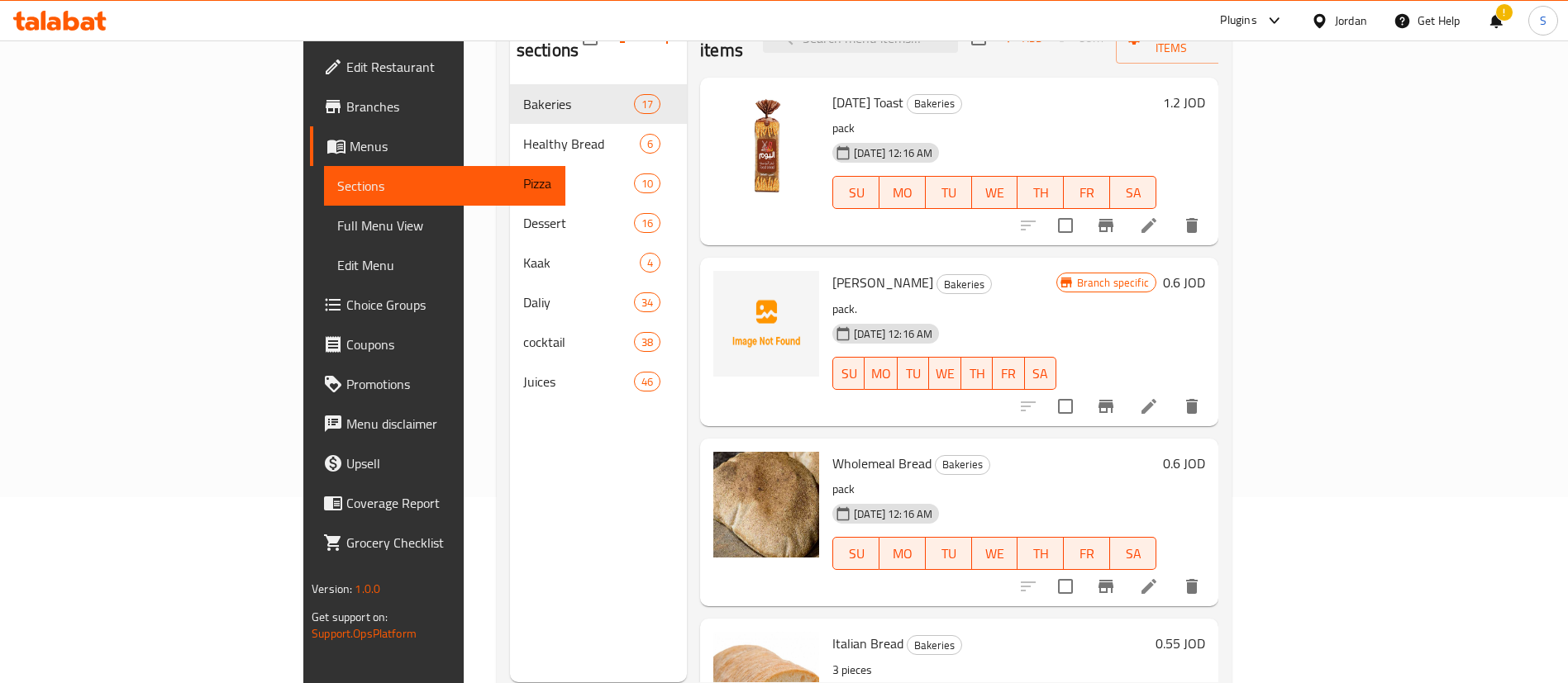
click at [833, 270] on span "[PERSON_NAME]" at bounding box center [883, 283] width 101 height 25
copy h6 "[PERSON_NAME]"
click at [1163, 446] on div "Wholemeal Bread Bakeries pack [DATE] 12:16 AM SU MO TU WE TH FR SA" at bounding box center [994, 523] width 337 height 154
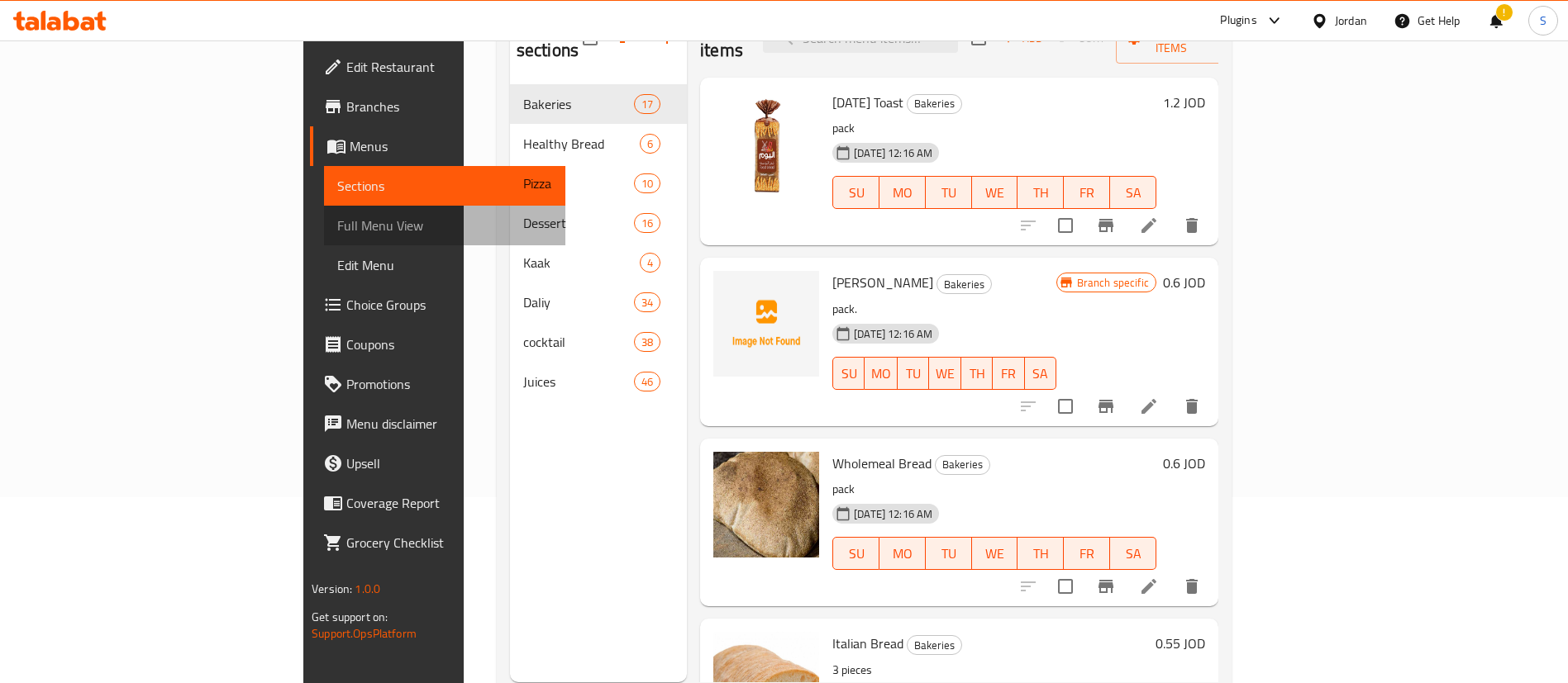
click at [337, 236] on span "Full Menu View" at bounding box center [445, 225] width 215 height 20
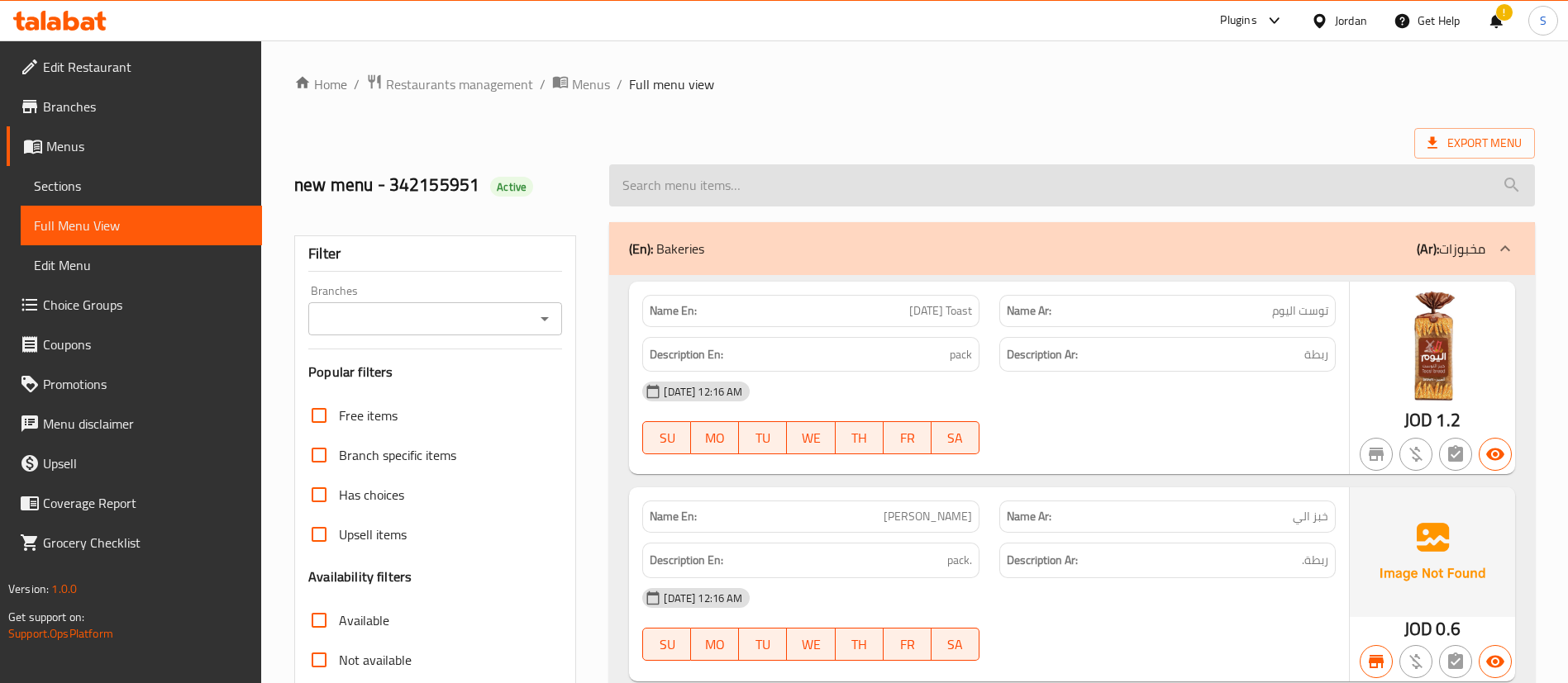
paste input "[PERSON_NAME]كو"
click at [1042, 199] on input "search" at bounding box center [1073, 185] width 926 height 42
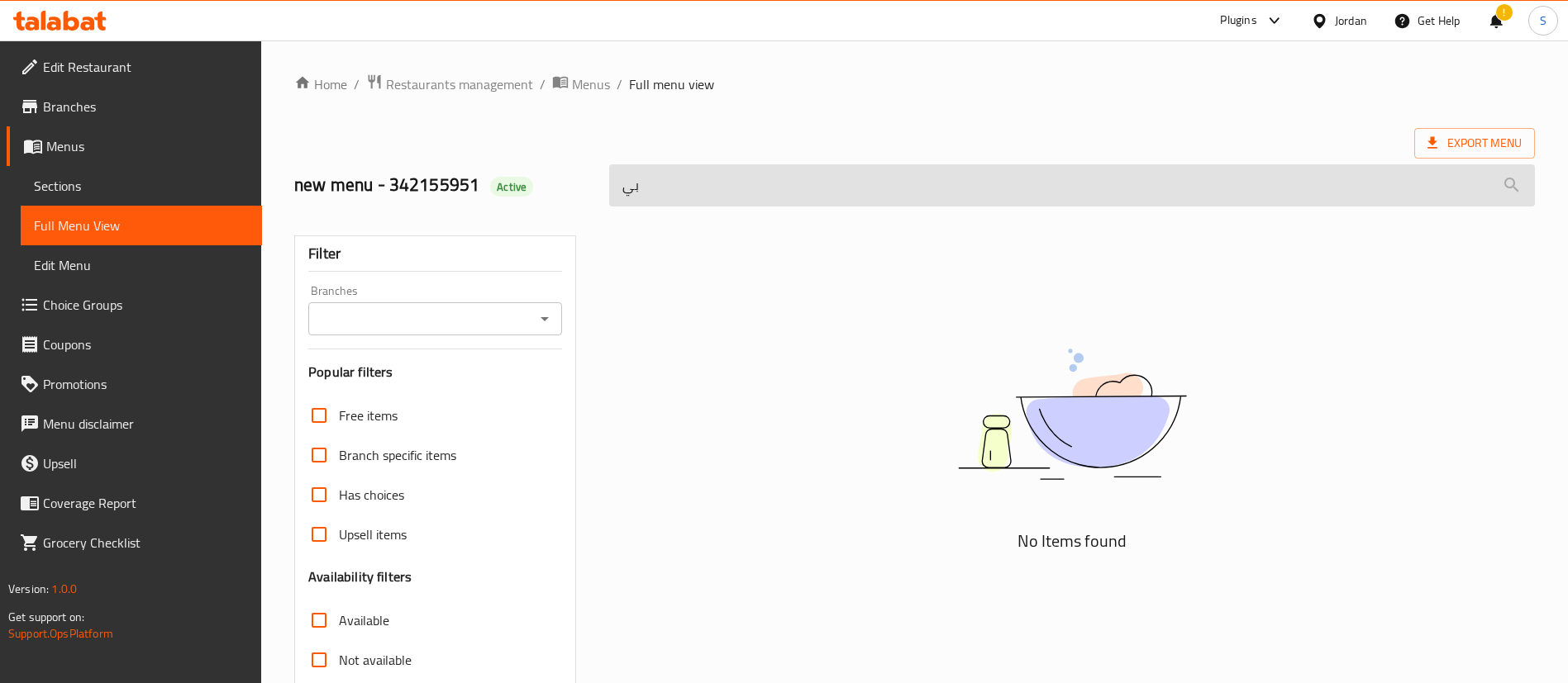
type input "ب"
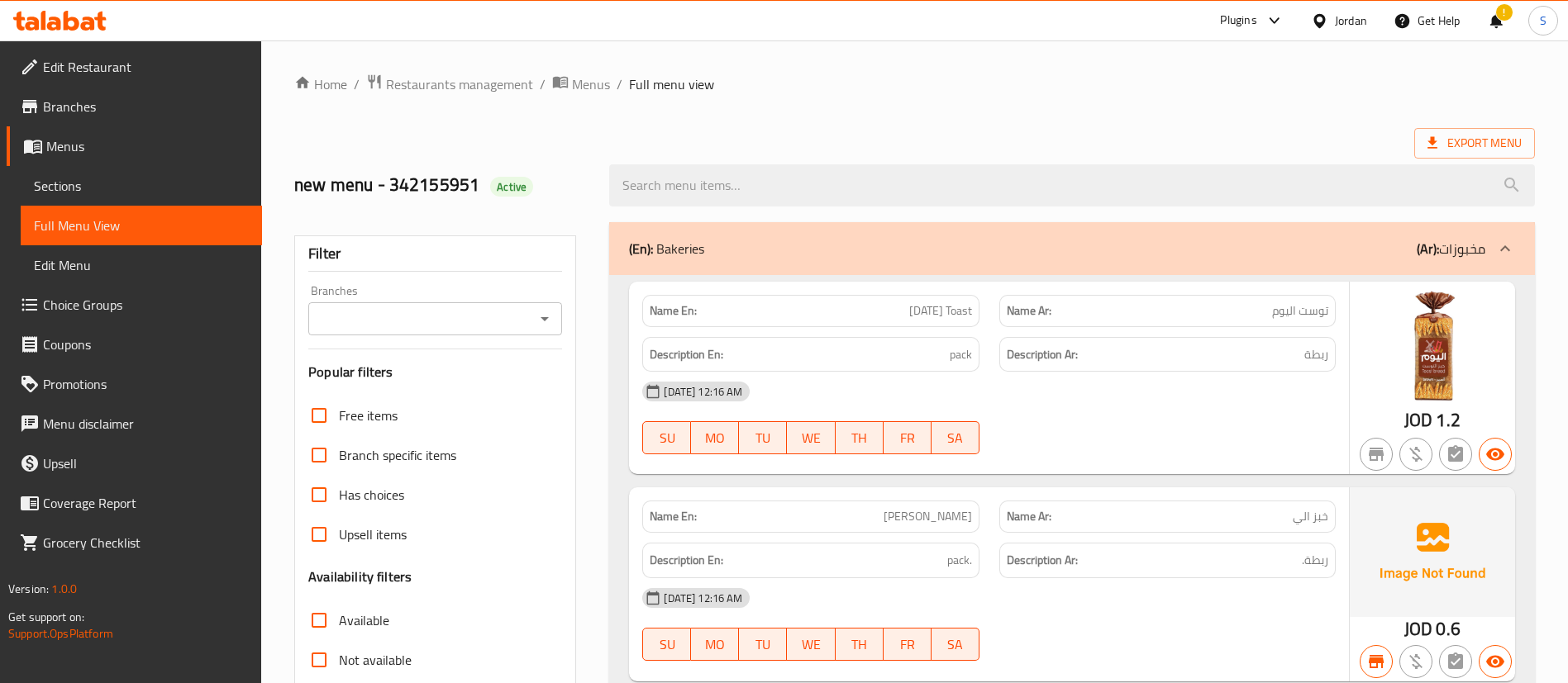
click at [79, 194] on span "Sections" at bounding box center [141, 185] width 215 height 20
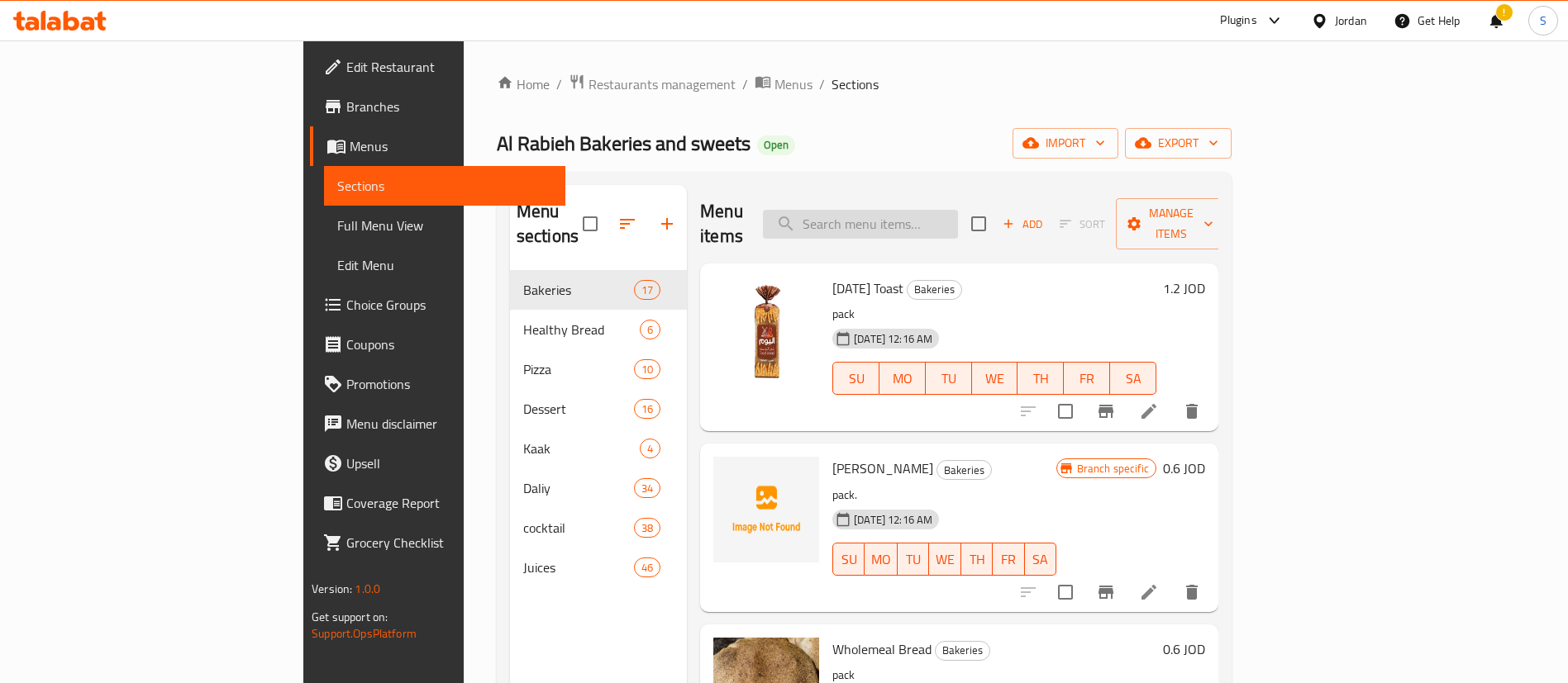
click at [958, 222] on input "search" at bounding box center [860, 224] width 195 height 29
paste input "[PERSON_NAME]كو"
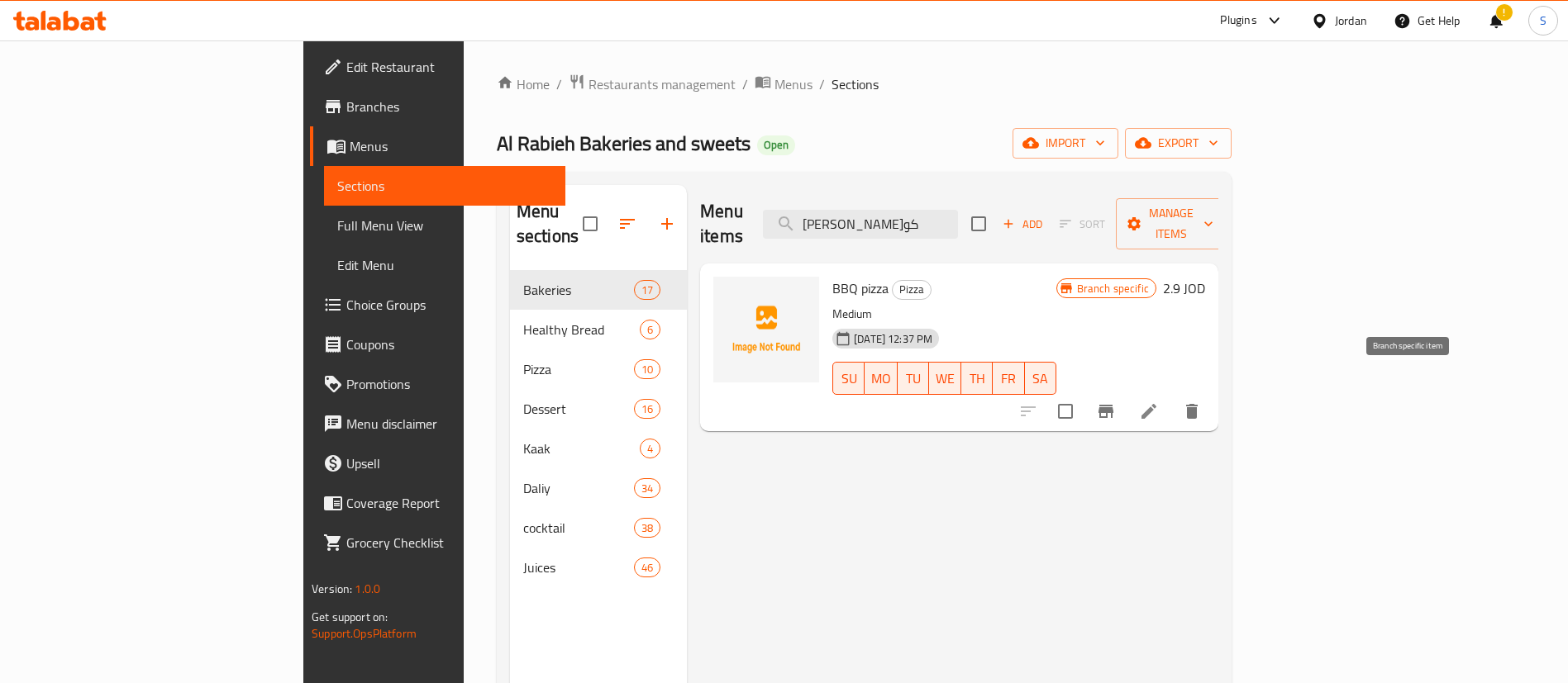
type input "[PERSON_NAME]كو"
click at [1126, 398] on button "Branch-specific-item" at bounding box center [1107, 412] width 40 height 40
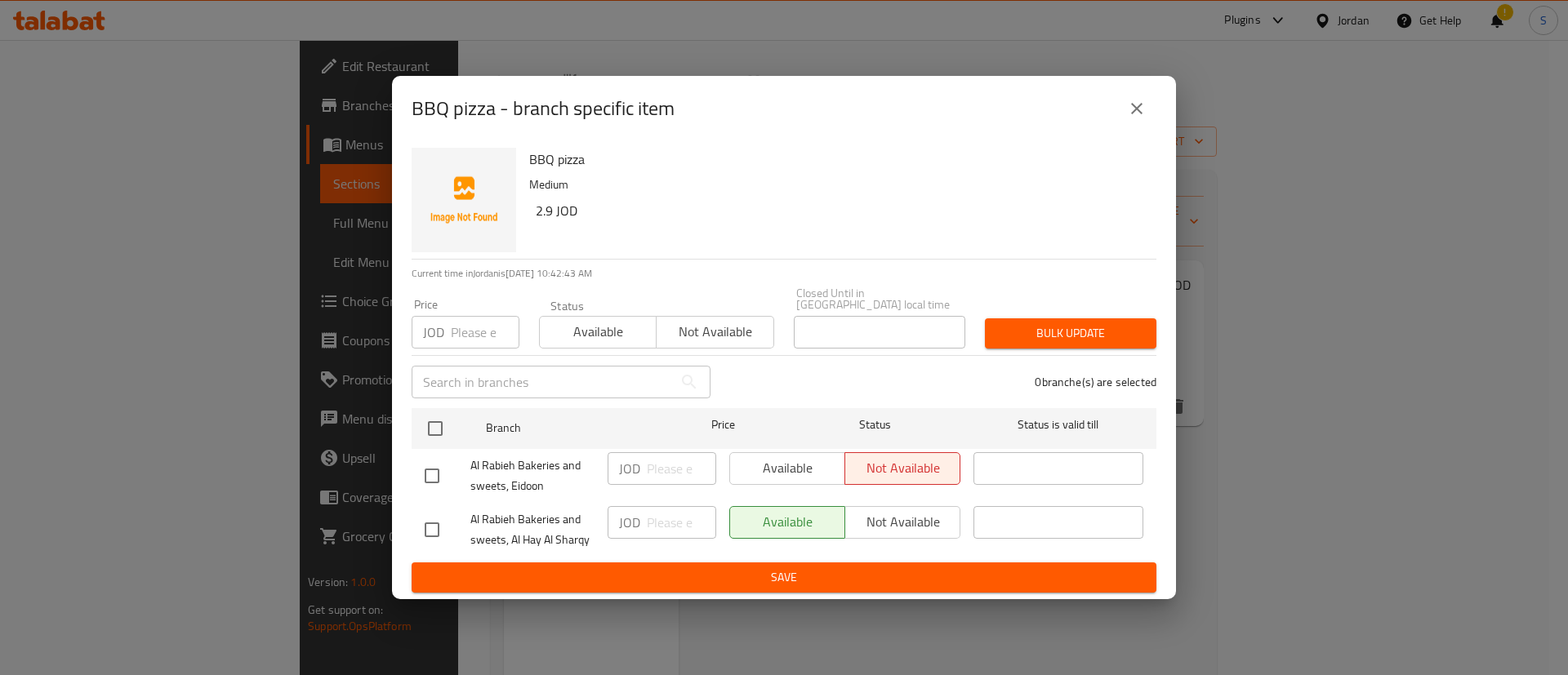
click at [1132, 134] on div "BBQ pizza - branch specific item" at bounding box center [784, 109] width 784 height 65
click at [1130, 108] on icon "close" at bounding box center [1137, 108] width 20 height 20
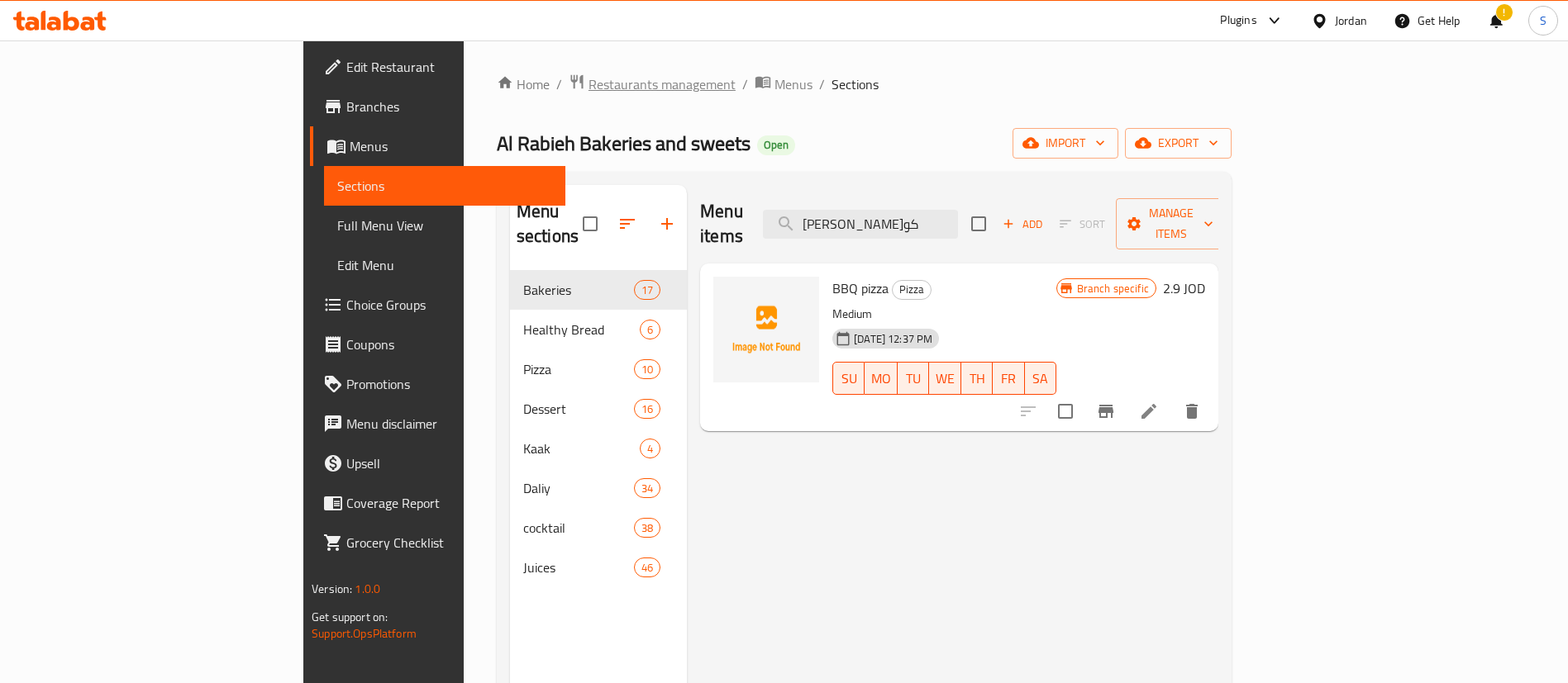
click at [589, 84] on span "Restaurants management" at bounding box center [663, 84] width 147 height 20
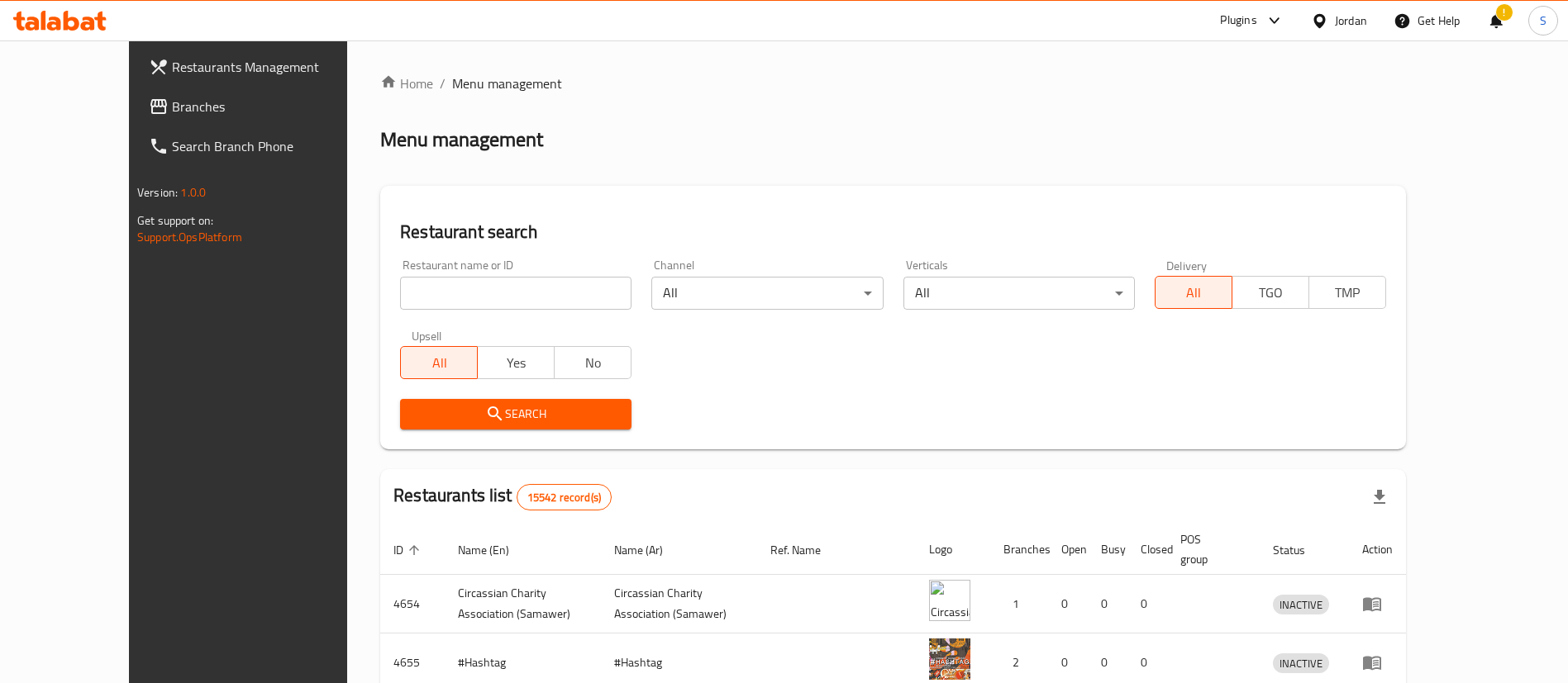
paste input "777771"
click at [498, 292] on input "777771" at bounding box center [515, 293] width 232 height 33
type input "777771"
click button "Search" at bounding box center [515, 413] width 232 height 30
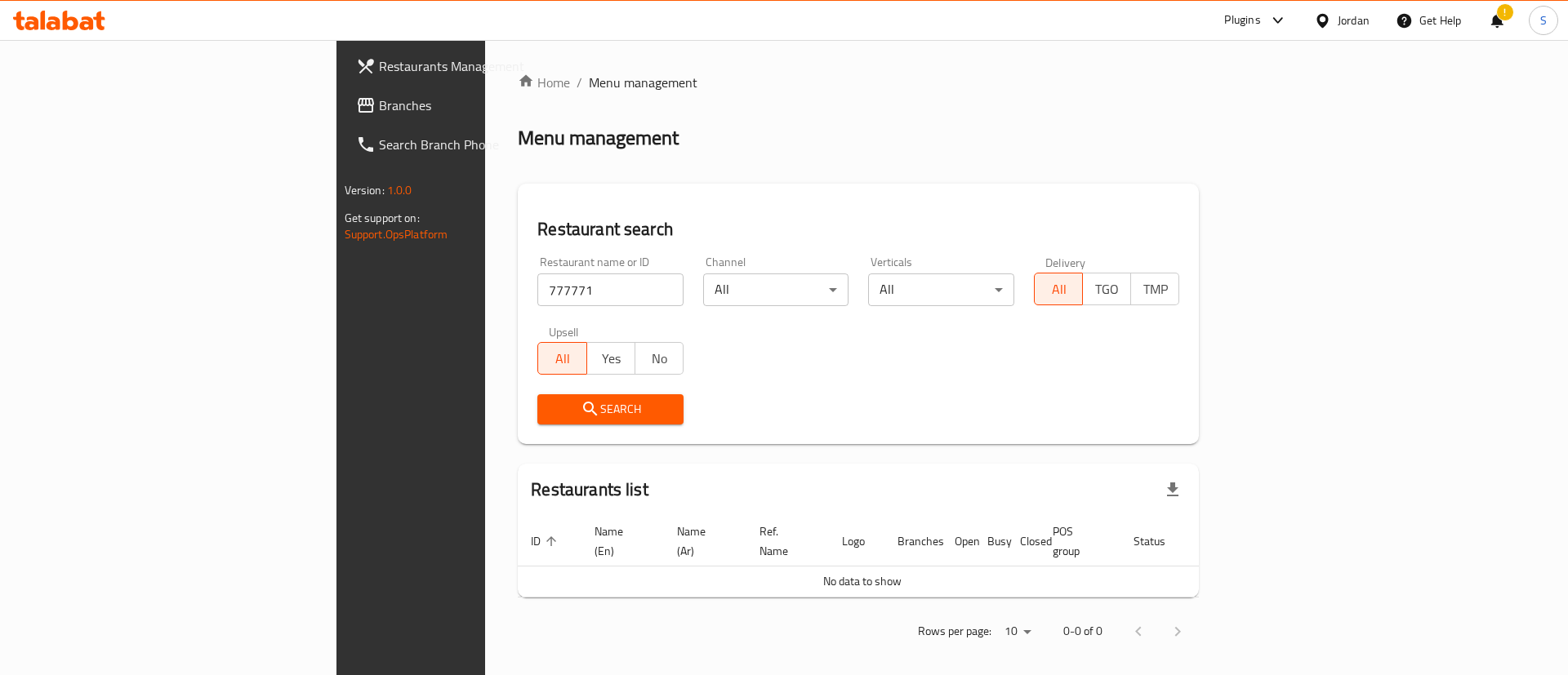
click at [1340, 21] on div "Jordan" at bounding box center [1353, 20] width 32 height 18
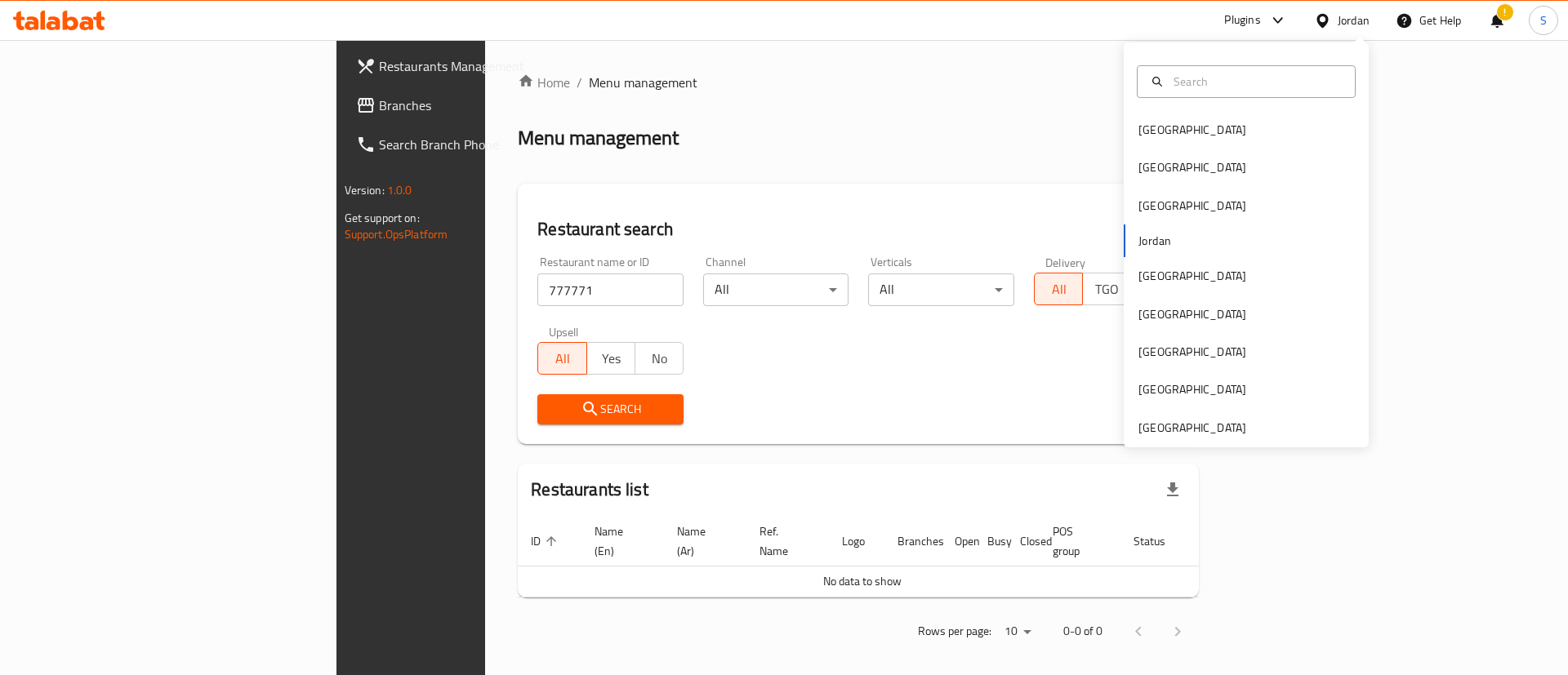
click at [637, 161] on div "Home / Menu management Menu management Restaurant search Restaurant name or ID …" at bounding box center [858, 363] width 681 height 581
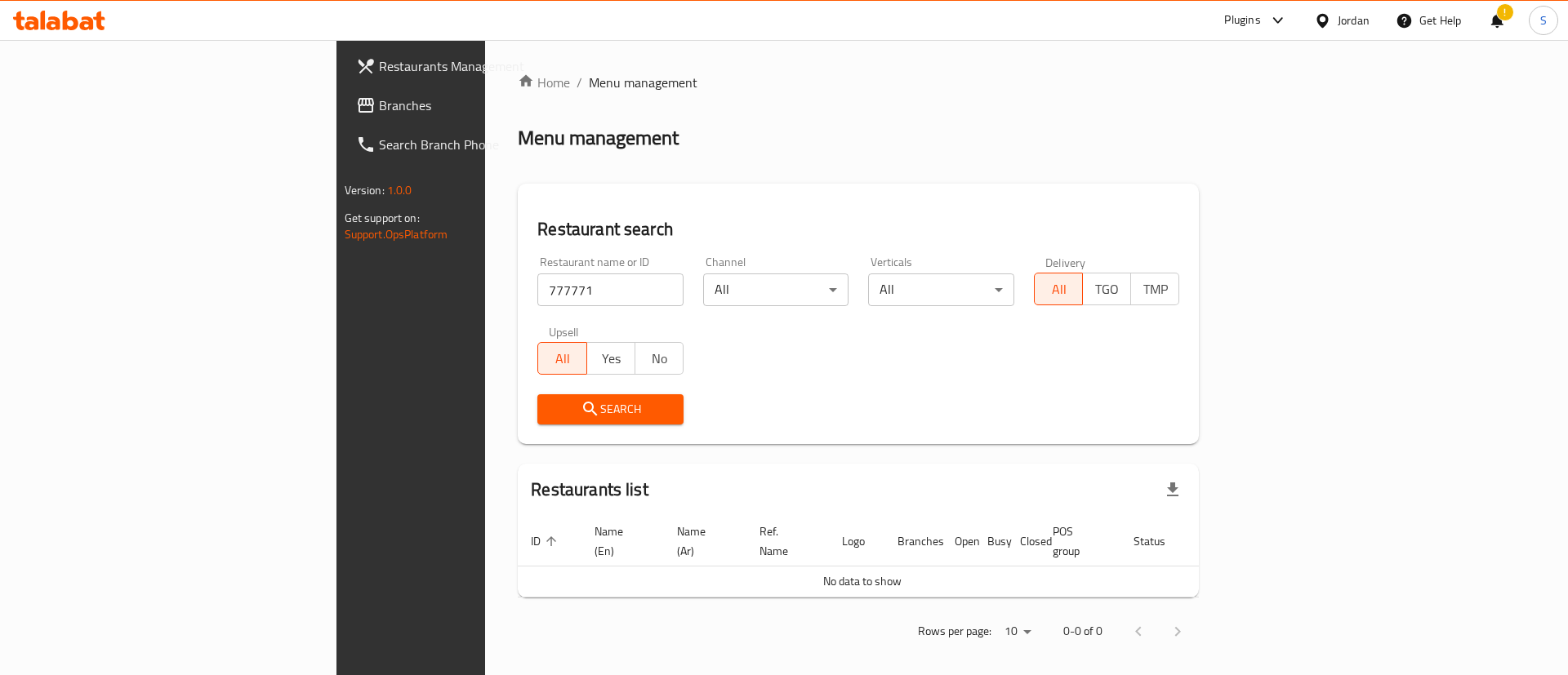
click at [379, 109] on span "Branches" at bounding box center [482, 105] width 206 height 20
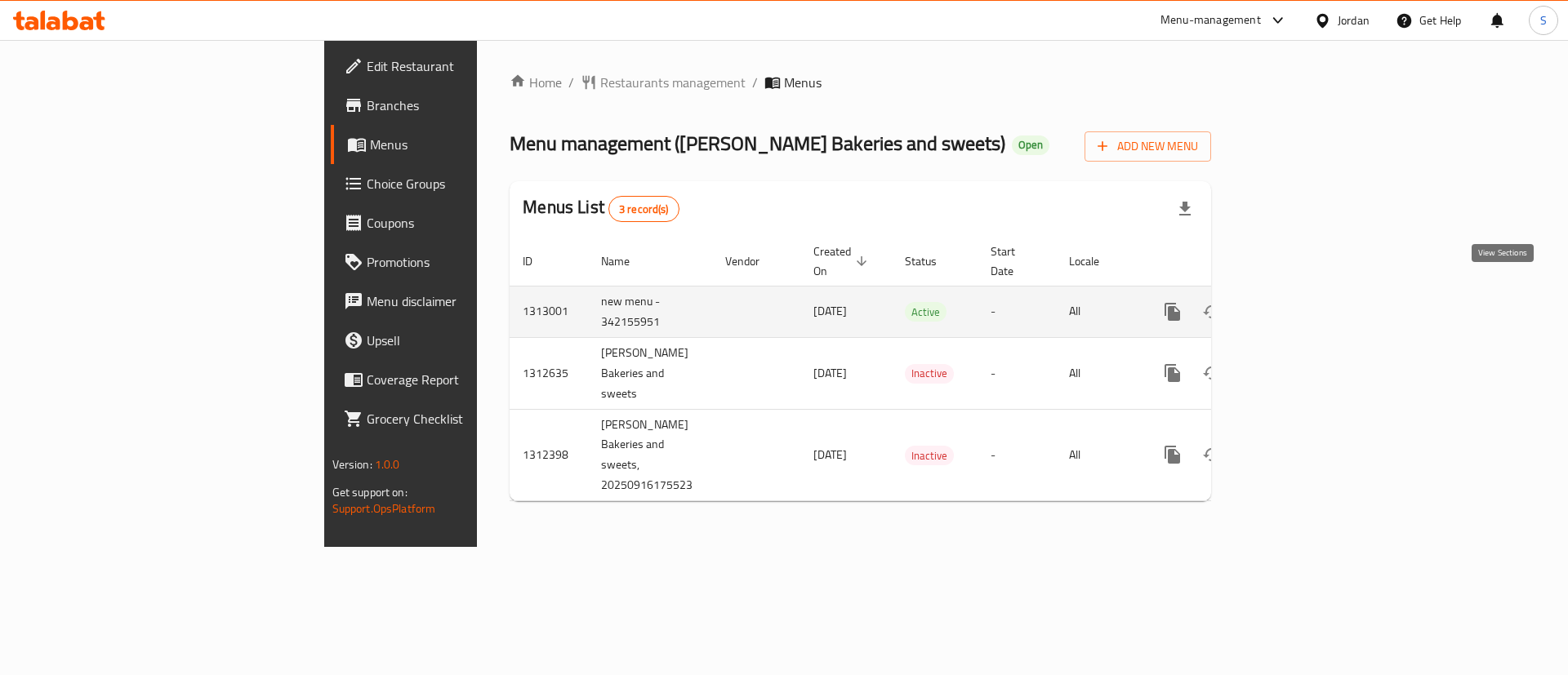
click at [1301, 302] on icon "enhanced table" at bounding box center [1290, 312] width 20 height 20
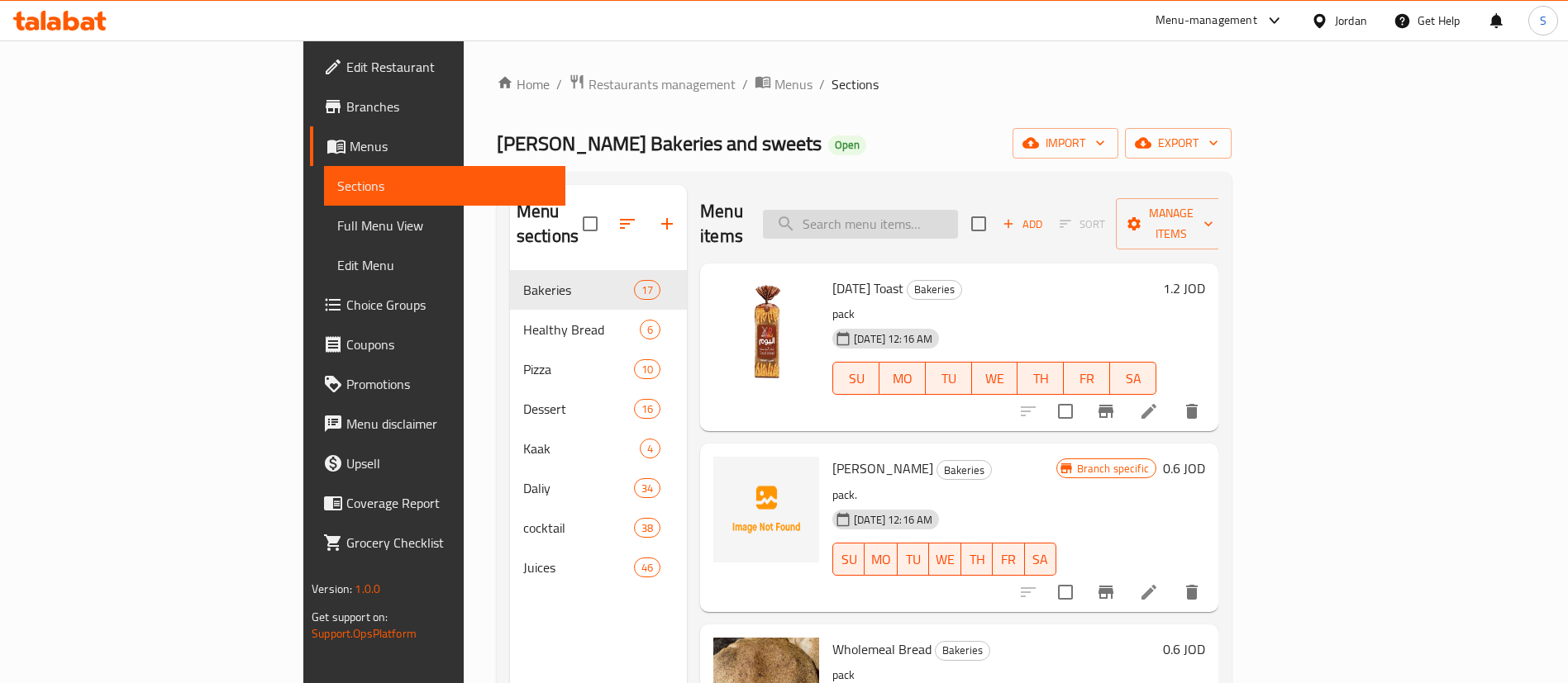
paste input "[PERSON_NAME]"
click at [958, 219] on input "[PERSON_NAME]" at bounding box center [860, 224] width 195 height 29
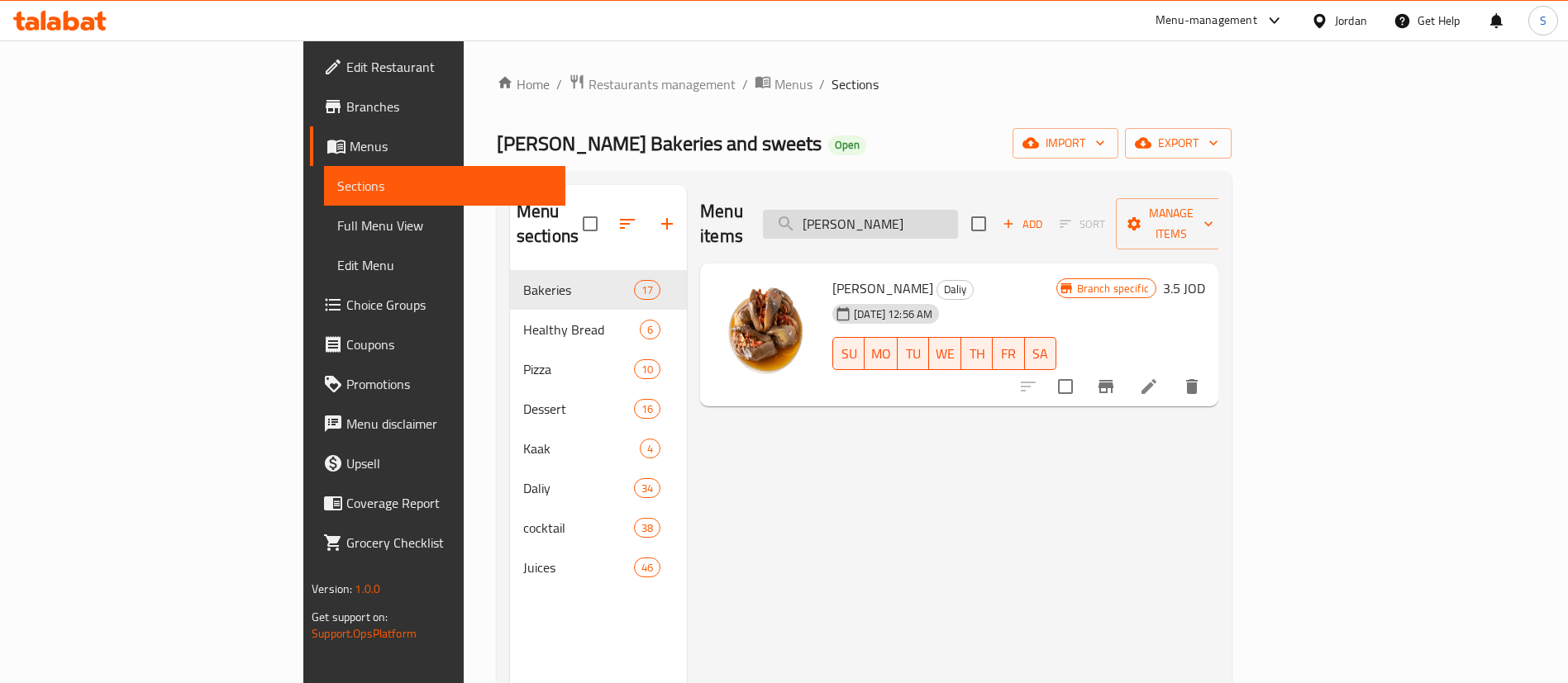
click at [958, 210] on input "[PERSON_NAME]" at bounding box center [860, 224] width 195 height 29
paste input "Almonds"
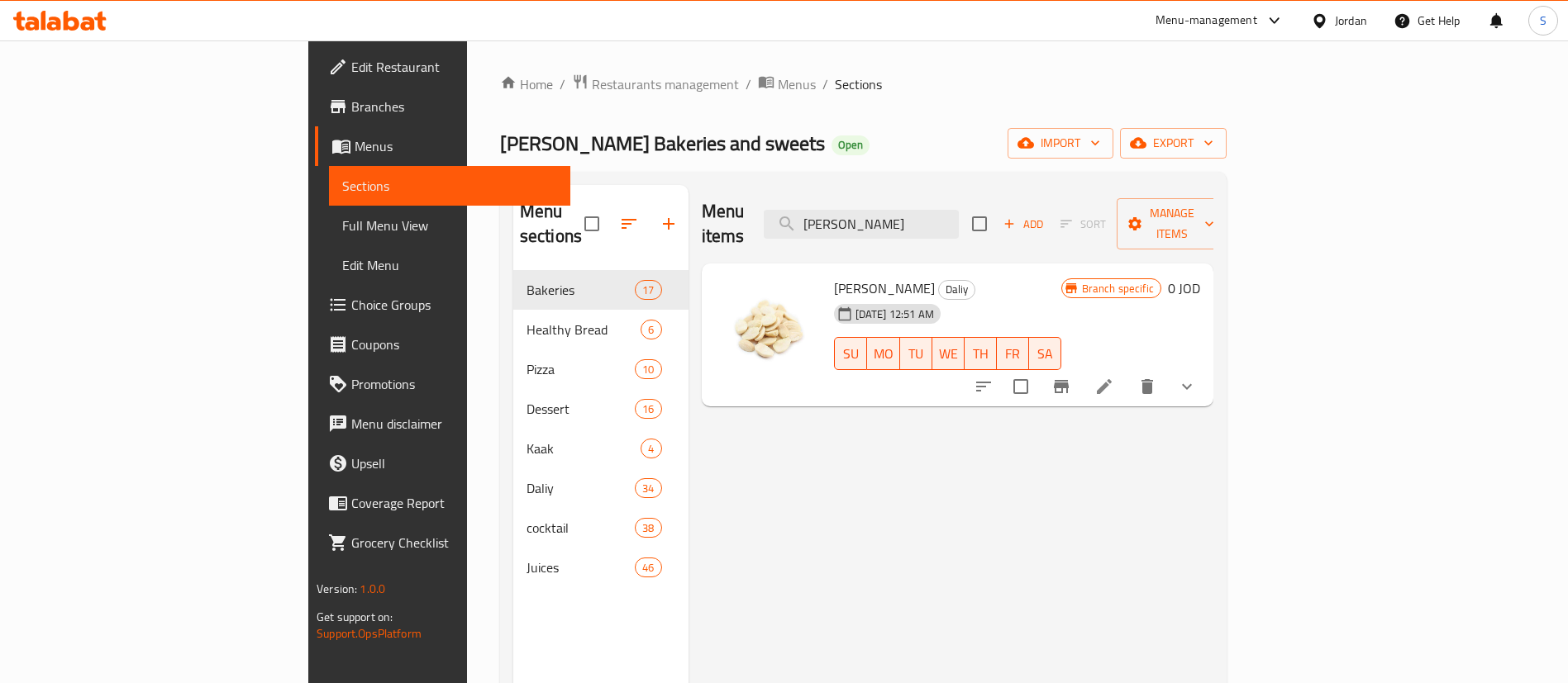
click at [834, 276] on span "[PERSON_NAME]" at bounding box center [885, 288] width 101 height 25
click at [959, 210] on input "[PERSON_NAME]" at bounding box center [861, 224] width 195 height 29
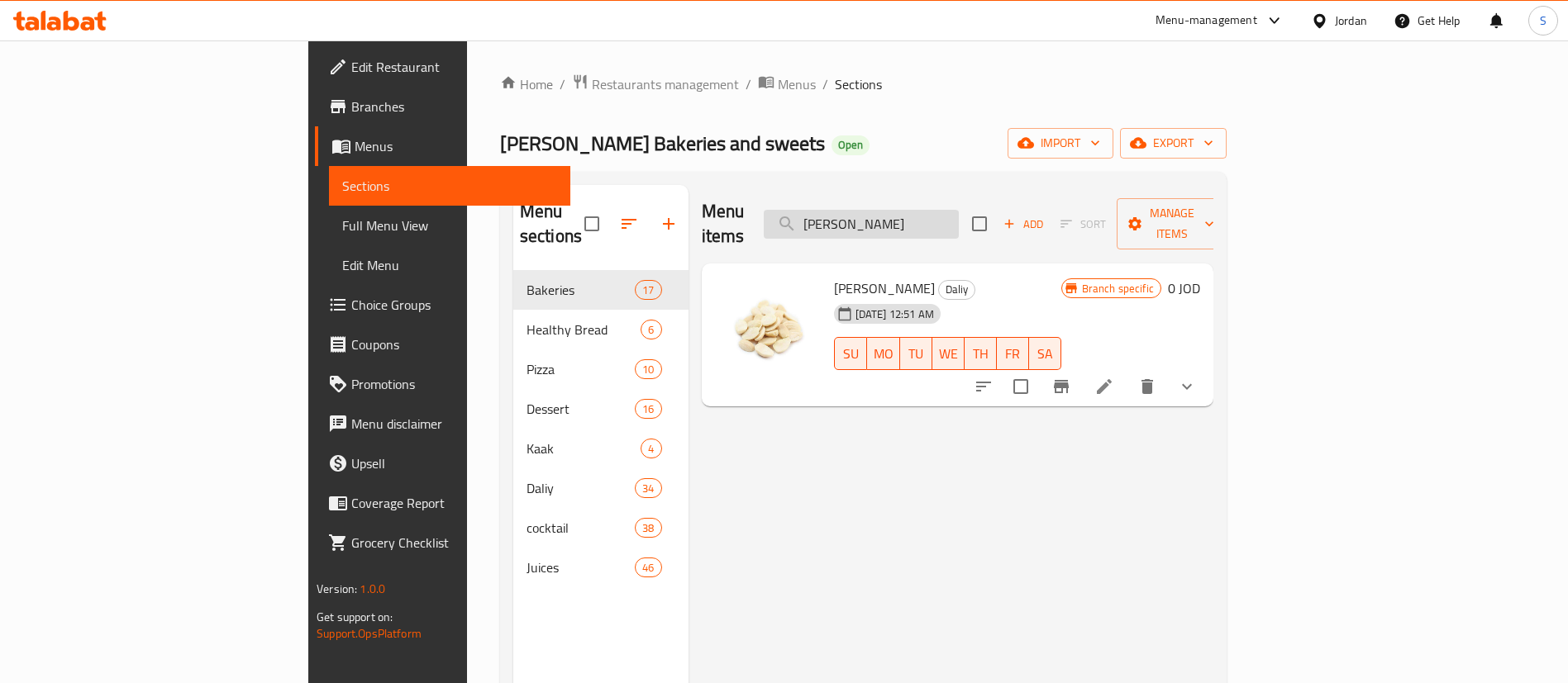
click at [959, 210] on input "[PERSON_NAME]" at bounding box center [861, 224] width 195 height 29
paste input "Labneh Al Andalos Soft"
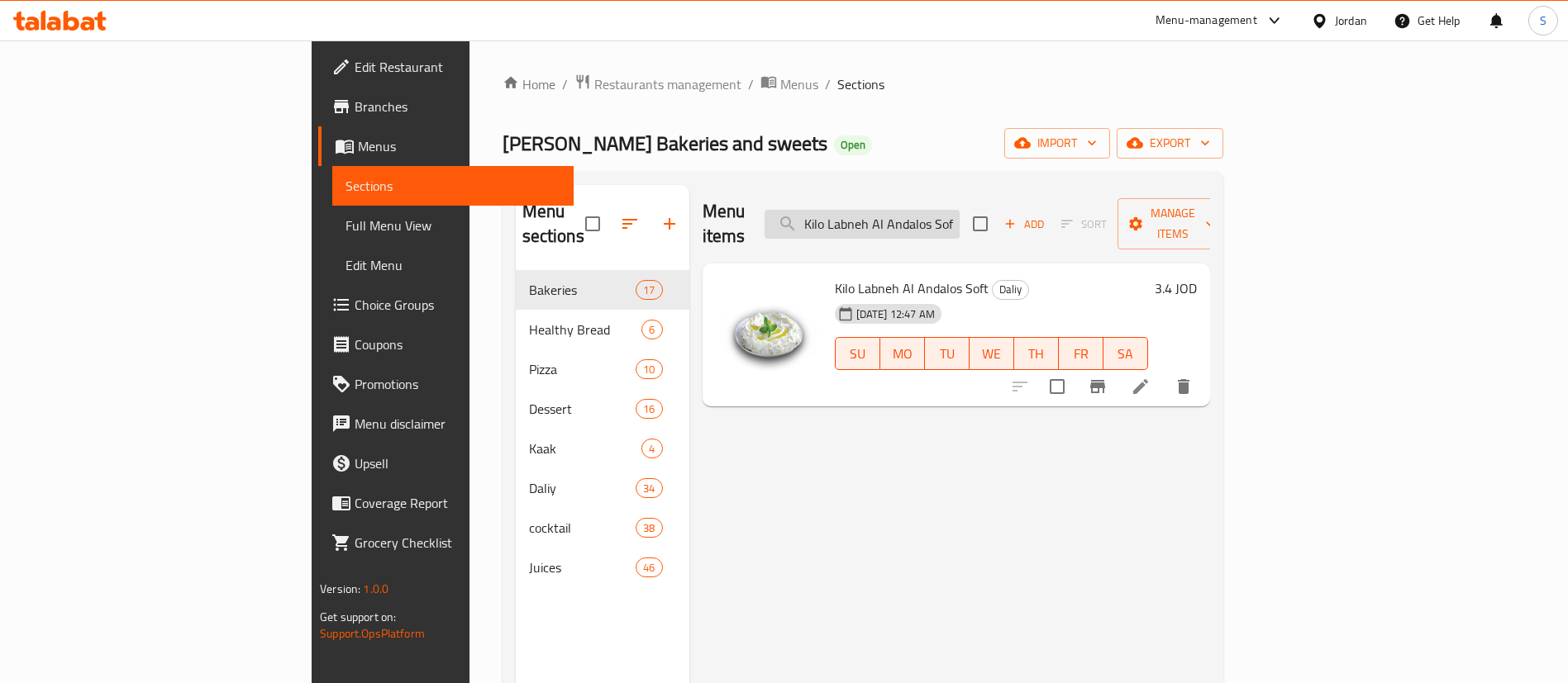
drag, startPoint x: 1056, startPoint y: 196, endPoint x: 1011, endPoint y: 222, distance: 52.0
click at [1011, 222] on div "Menu items Kilo Labneh Al Andalos Soft Add Sort Manage items" at bounding box center [956, 224] width 507 height 79
click at [960, 222] on input "Kilo Labneh Al Andalos Soft" at bounding box center [862, 224] width 195 height 29
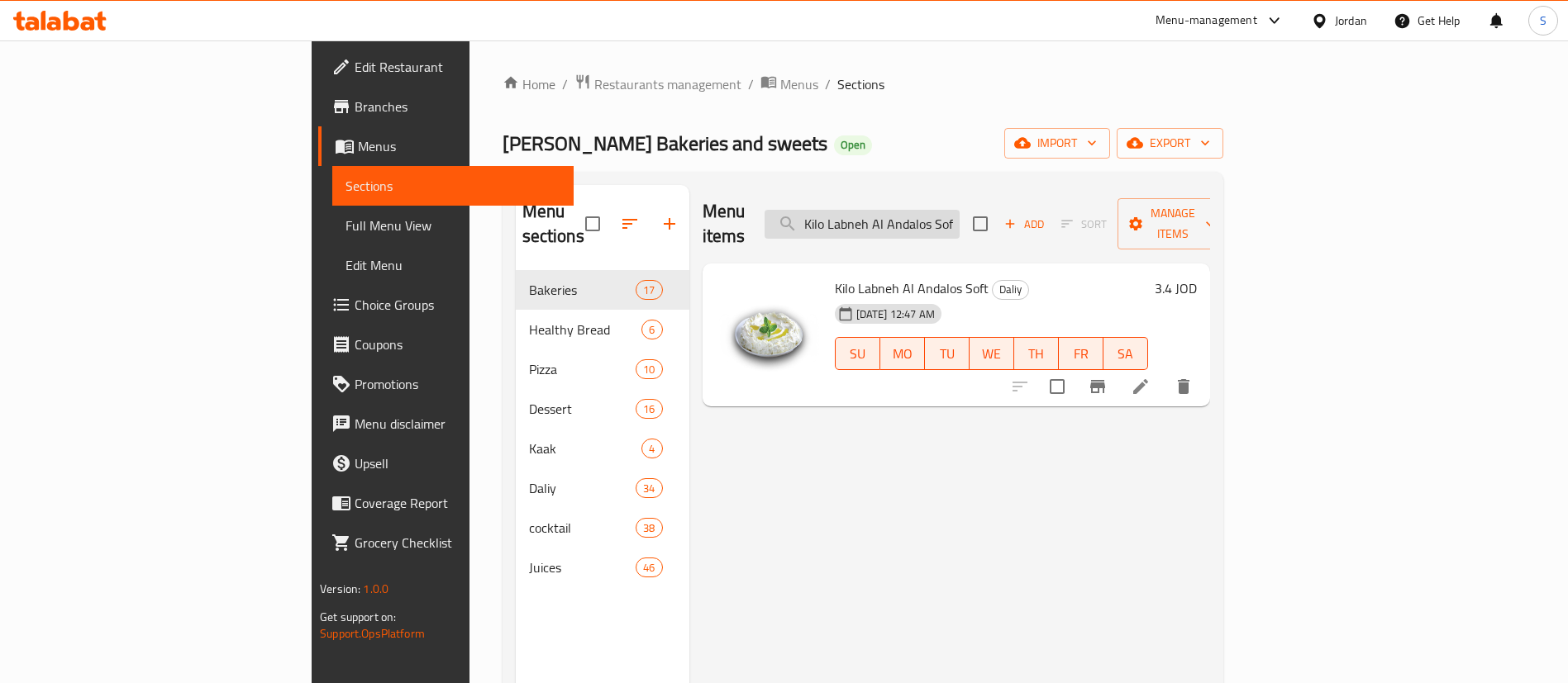
paste input "طرد ماء سما"
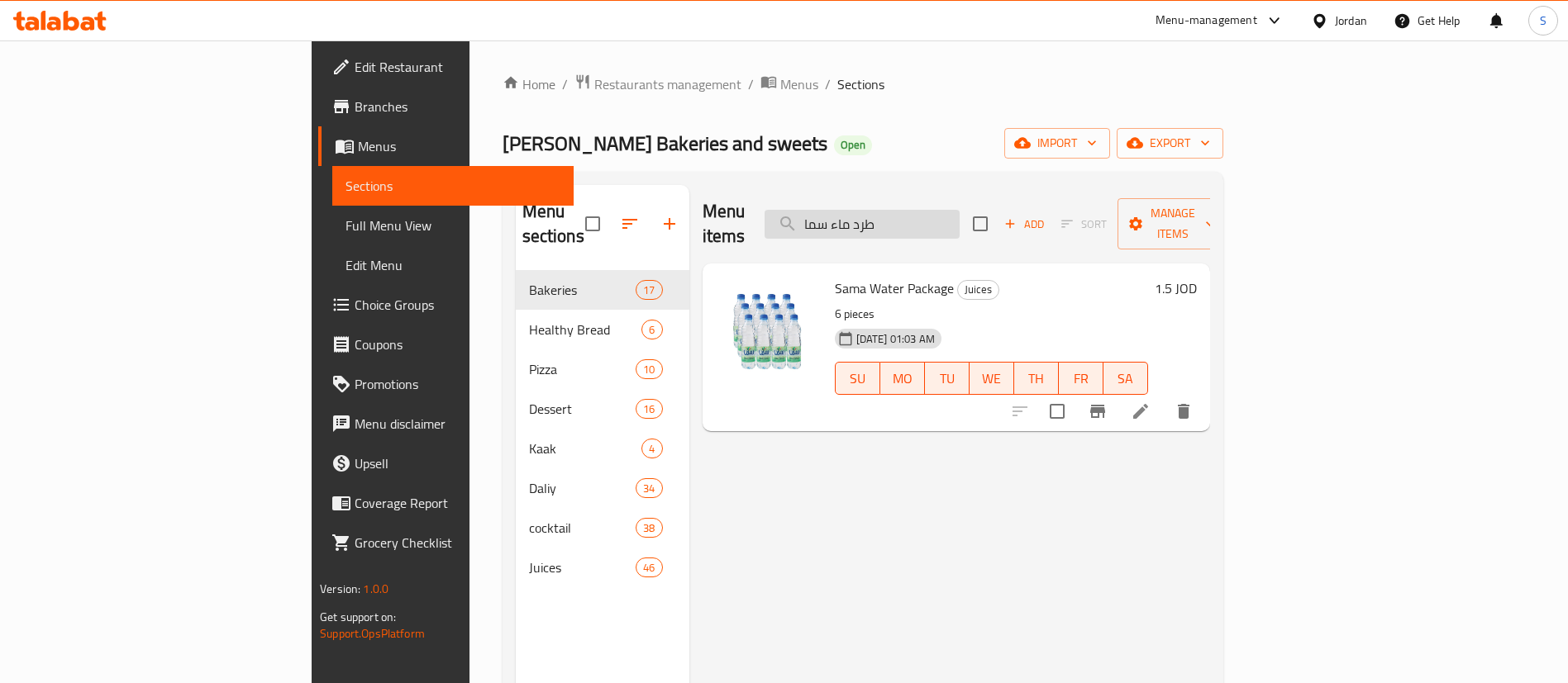
click at [960, 211] on input "طرد ماء سما" at bounding box center [862, 224] width 195 height 29
paste input "طة"
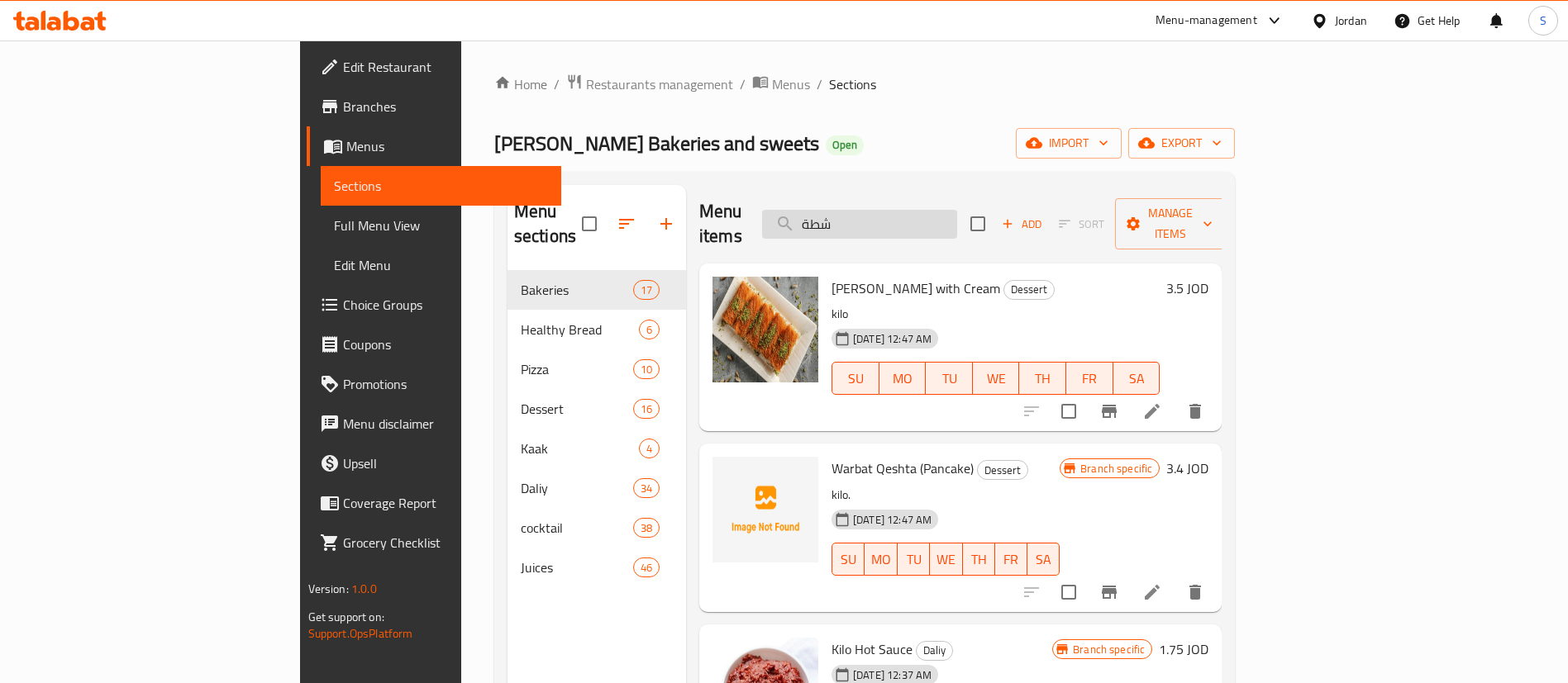
click at [957, 211] on input "شطة" at bounding box center [859, 224] width 195 height 29
paste input "صير اورجينال"
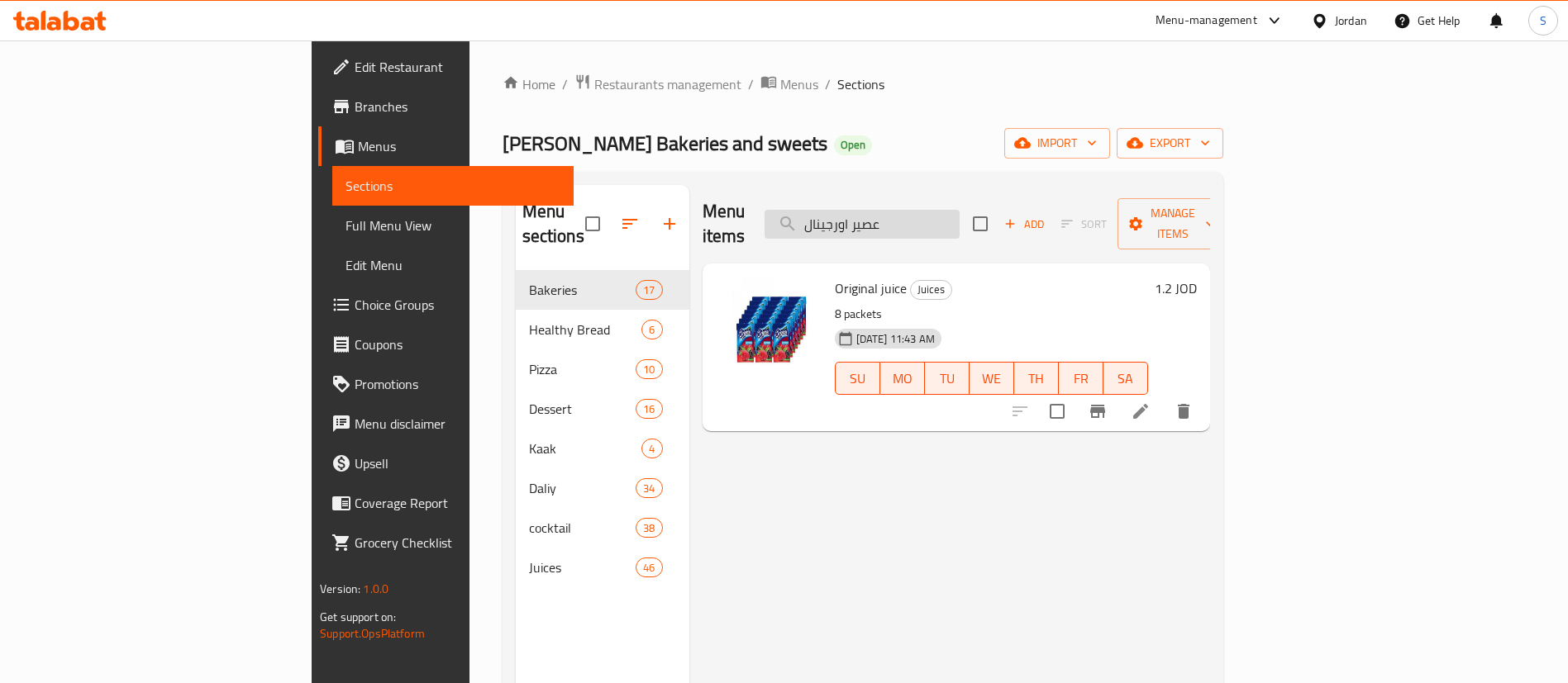
drag, startPoint x: 915, startPoint y: 196, endPoint x: 956, endPoint y: 218, distance: 46.5
click at [956, 218] on div "Menu items عصير اورجينال Add Sort Manage items" at bounding box center [956, 224] width 507 height 79
click at [956, 218] on input "عصير اورجينال" at bounding box center [862, 224] width 195 height 29
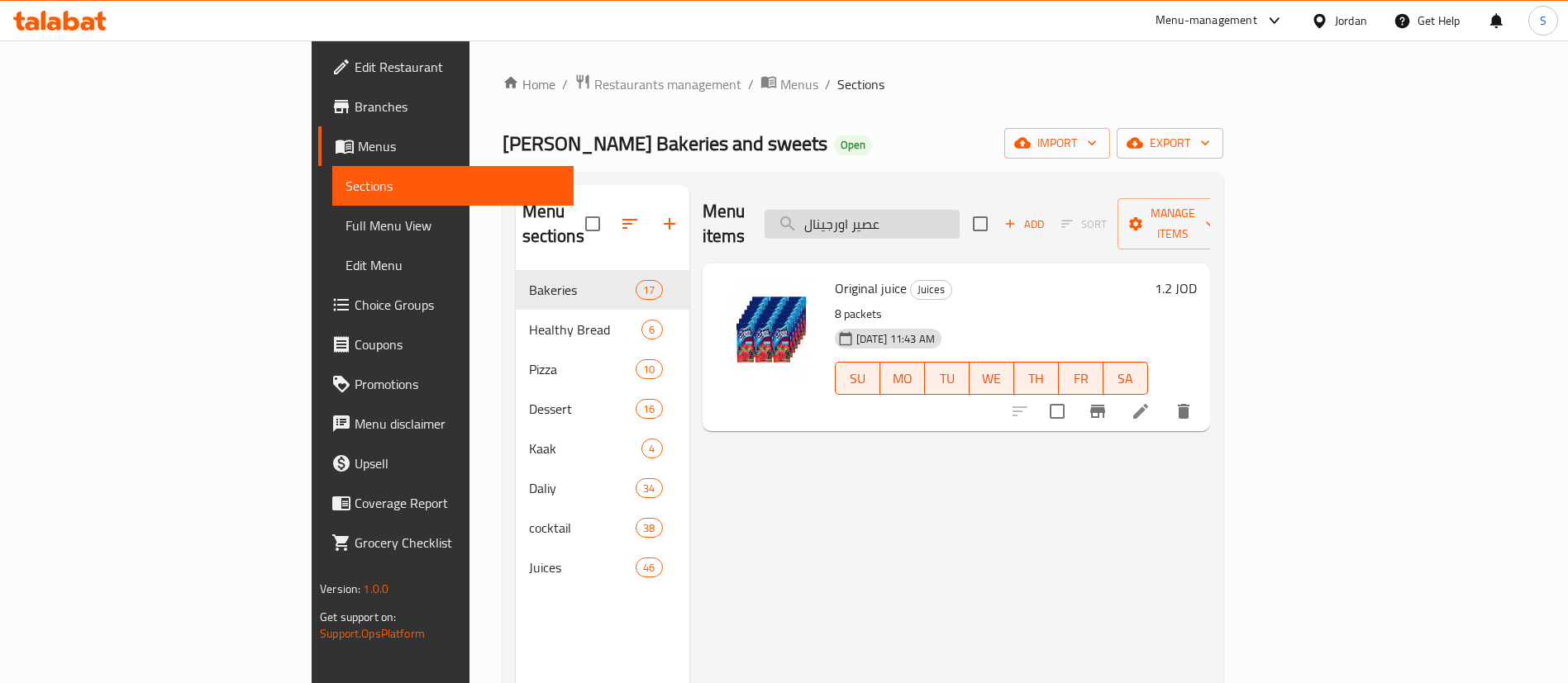
paste input "يبة"
type input "عصير طيبة"
click at [781, 94] on span "Menus" at bounding box center [800, 84] width 38 height 20
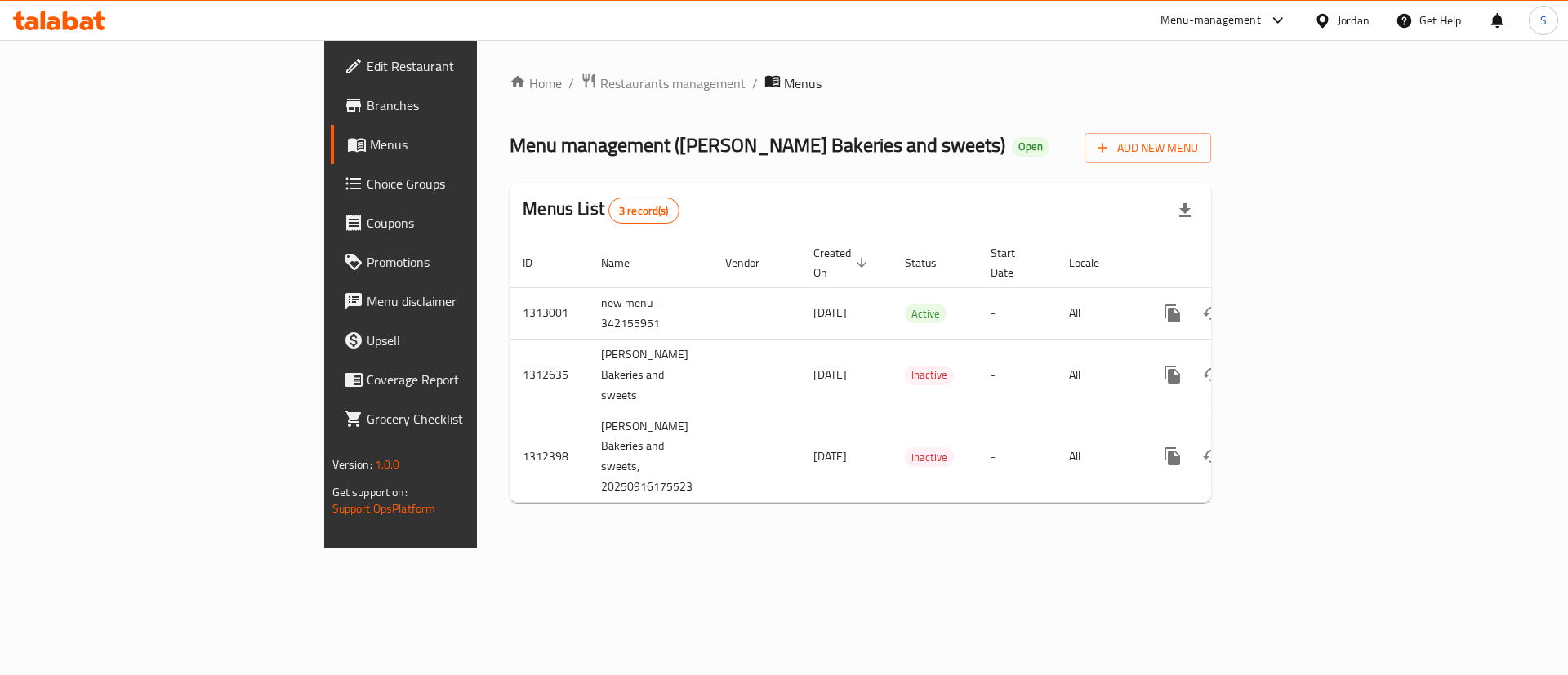
click at [892, 410] on td "Inactive" at bounding box center [935, 457] width 86 height 93
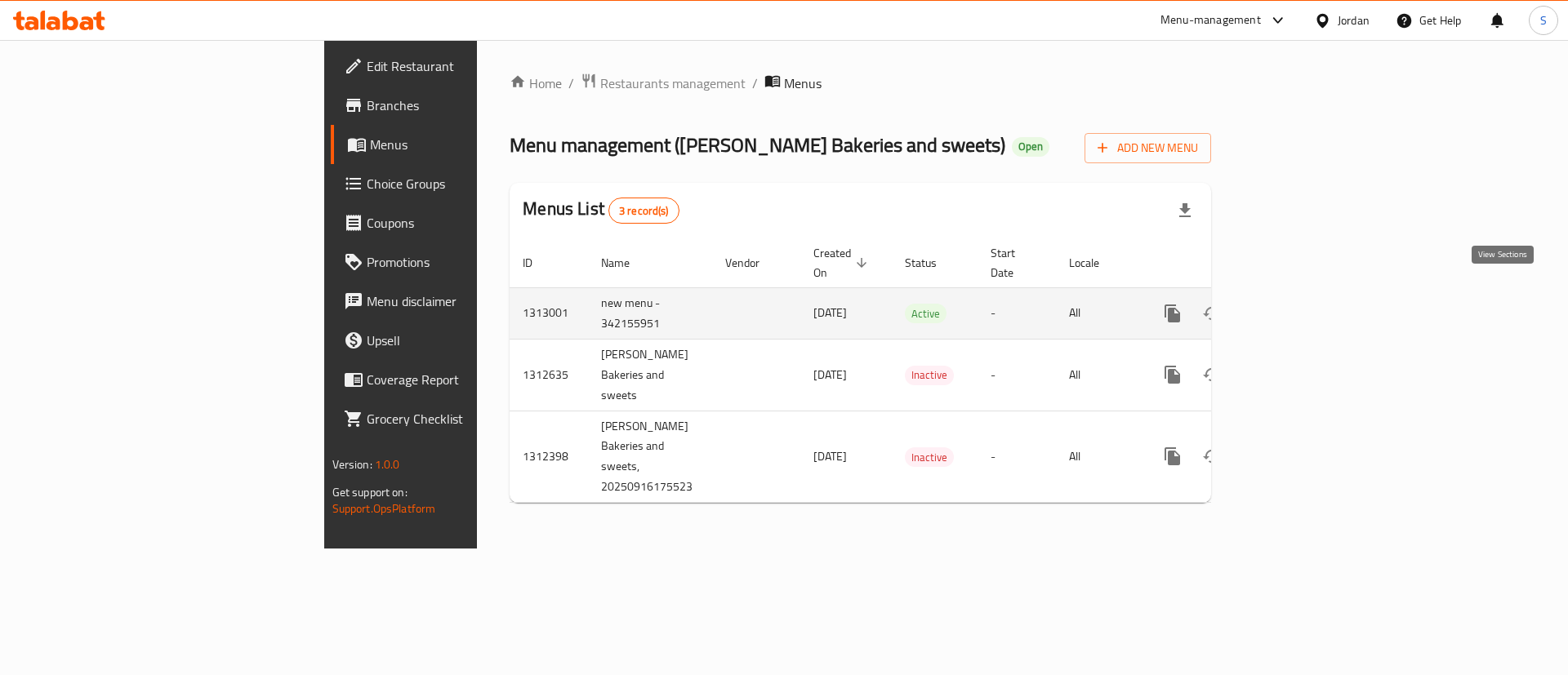
click at [1301, 304] on icon "enhanced table" at bounding box center [1290, 314] width 20 height 20
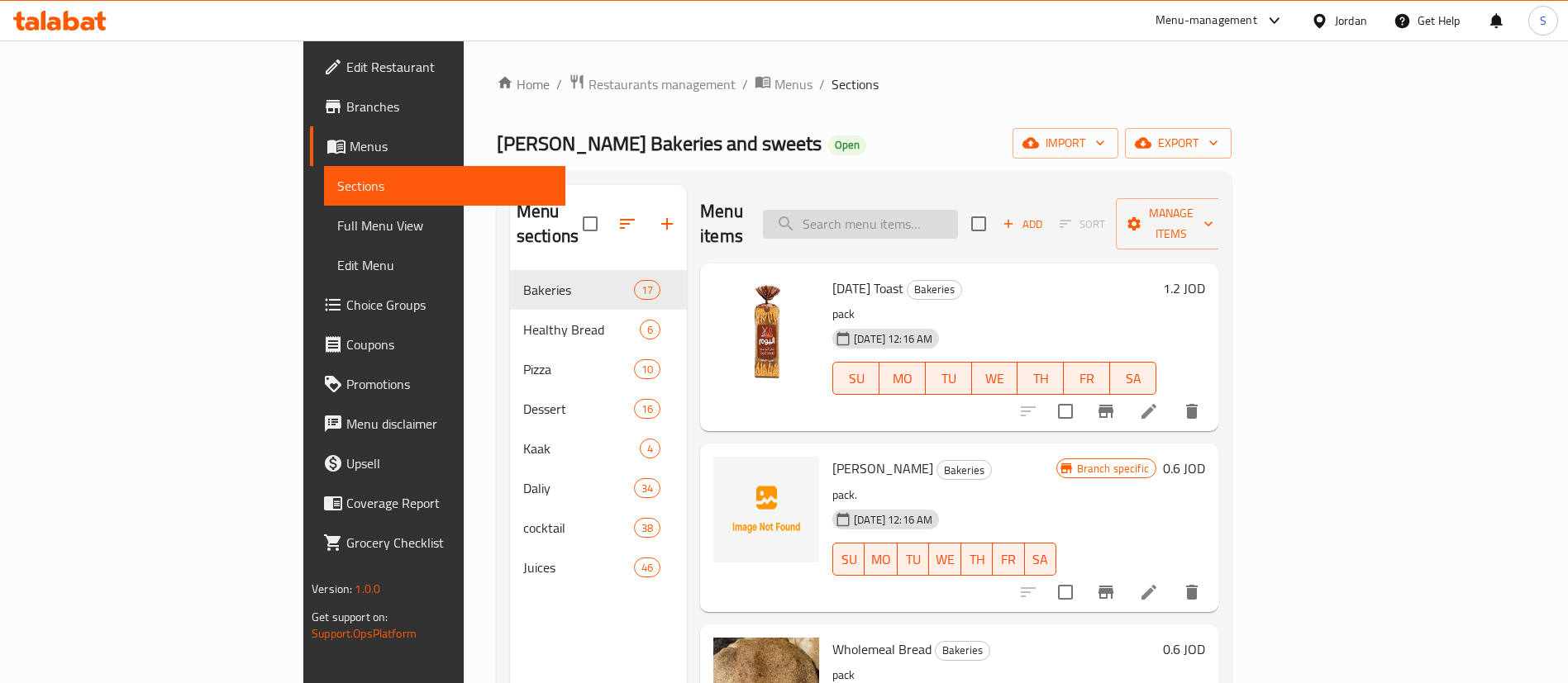
click at [946, 210] on input "search" at bounding box center [860, 224] width 195 height 29
paste input "Allie Bread"
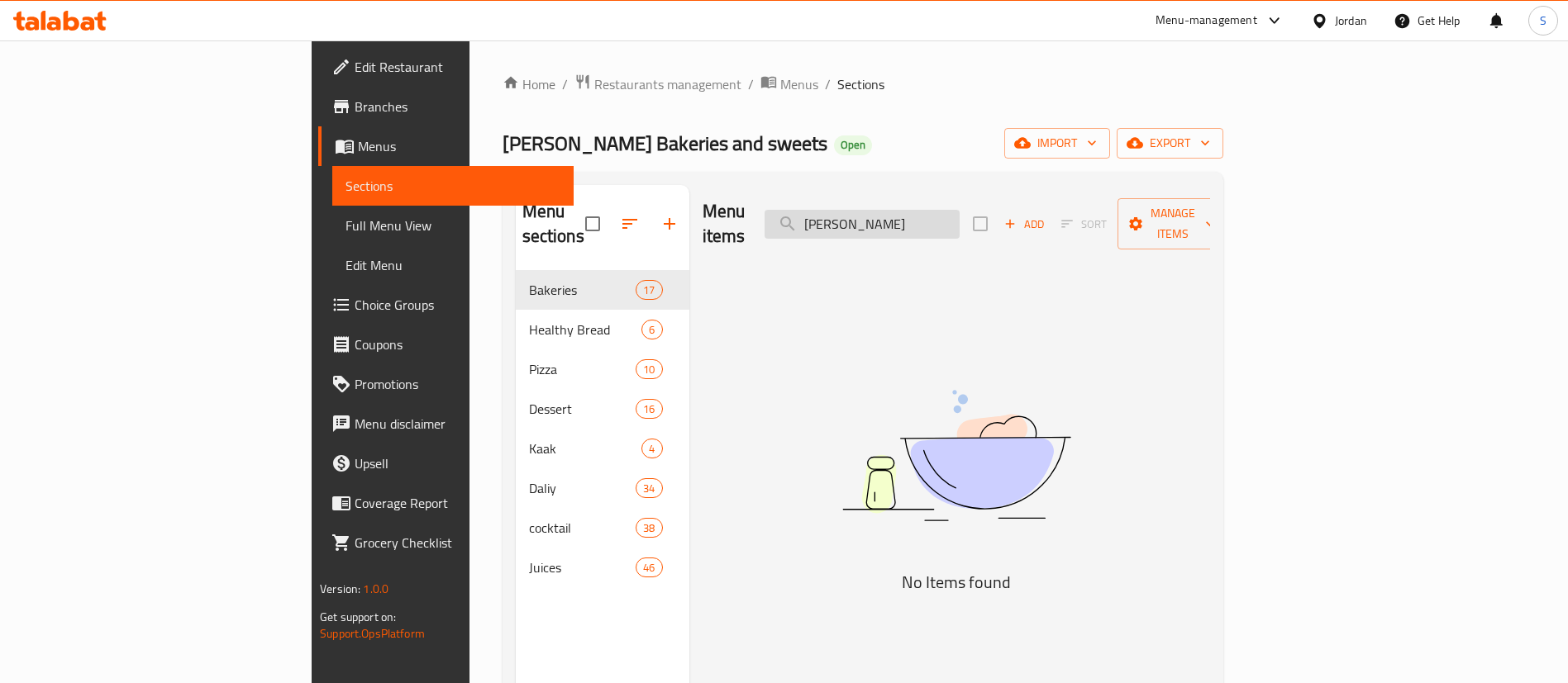
drag, startPoint x: 919, startPoint y: 218, endPoint x: 901, endPoint y: 218, distance: 18.0
click at [901, 218] on input "Allie Bread" at bounding box center [862, 224] width 195 height 29
drag, startPoint x: 941, startPoint y: 215, endPoint x: 1024, endPoint y: 220, distance: 83.2
click at [960, 220] on input "Allie Bread" at bounding box center [862, 224] width 195 height 29
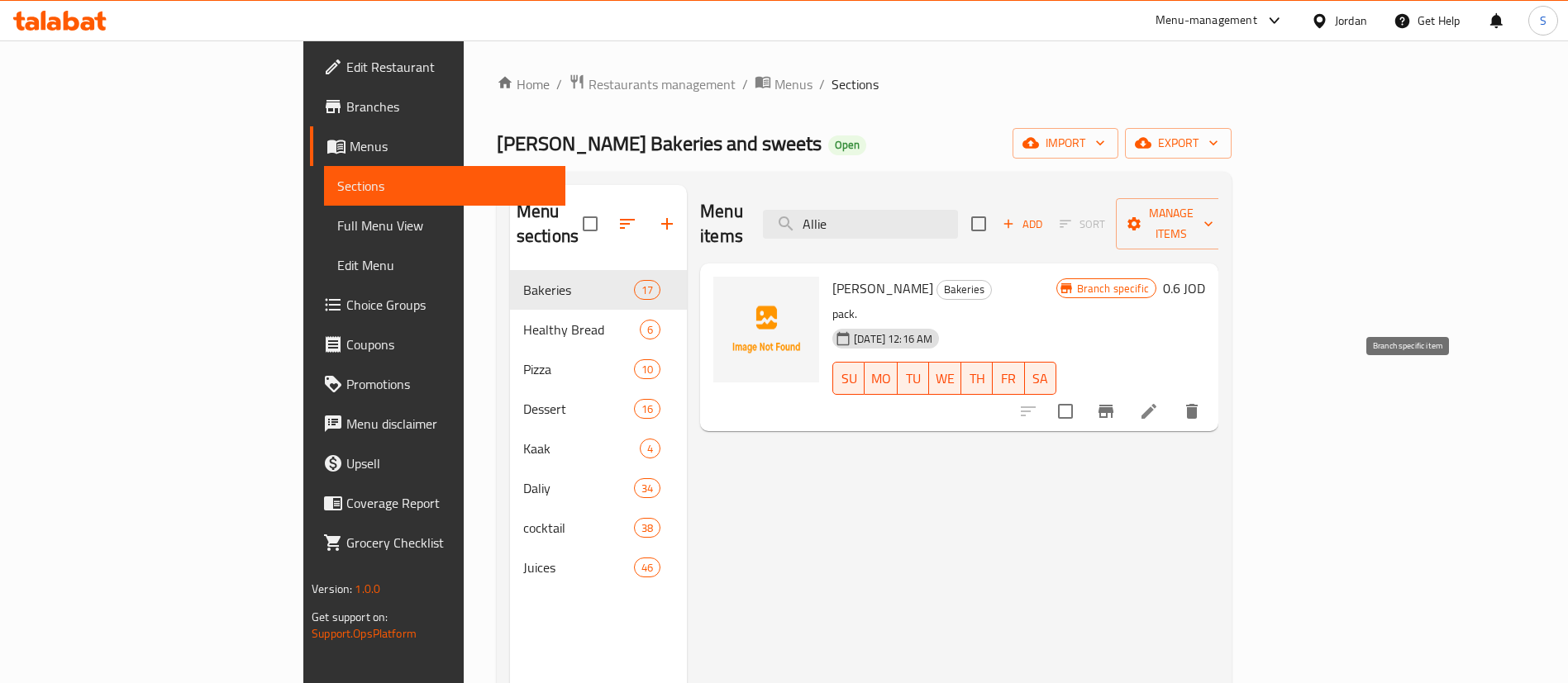
type input "Allie"
click at [1114, 405] on icon "Branch-specific-item" at bounding box center [1106, 411] width 15 height 13
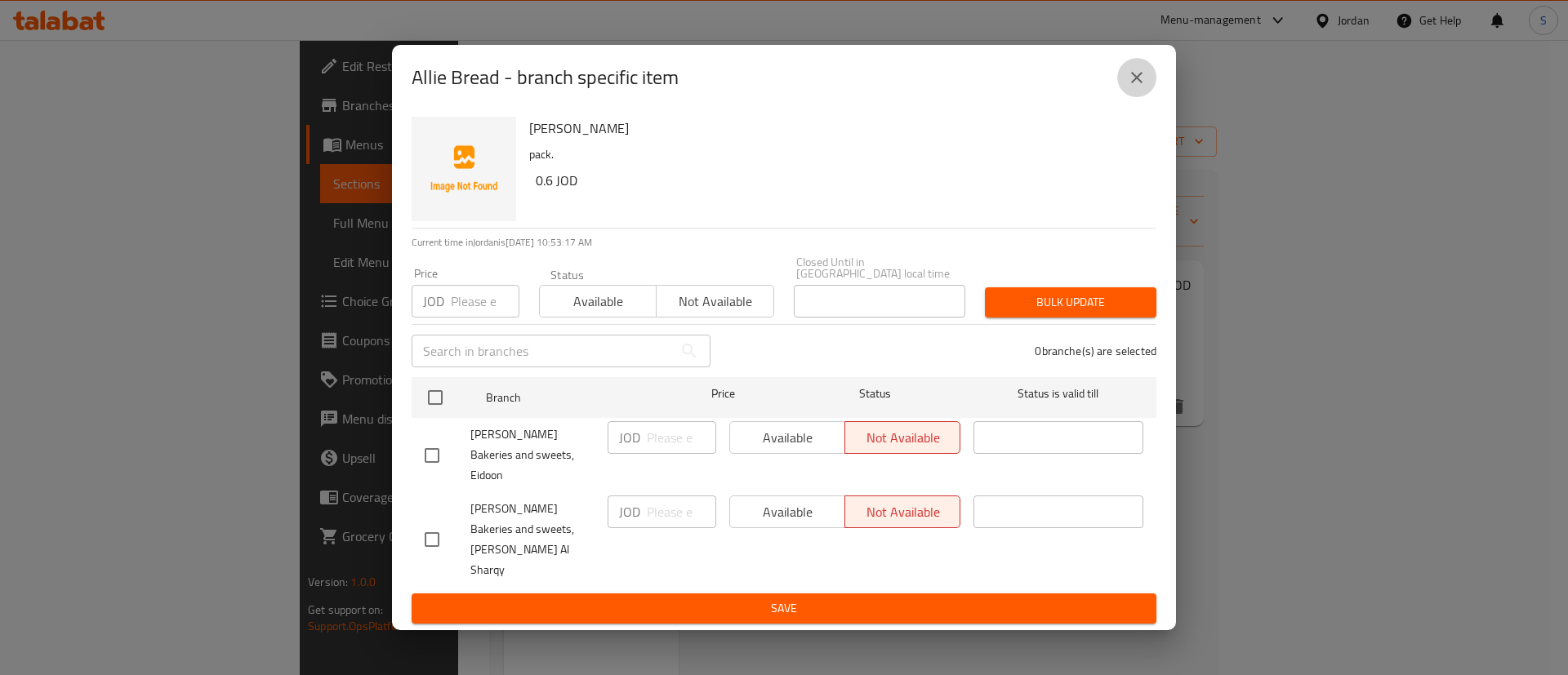
click at [1140, 87] on icon "close" at bounding box center [1137, 77] width 20 height 20
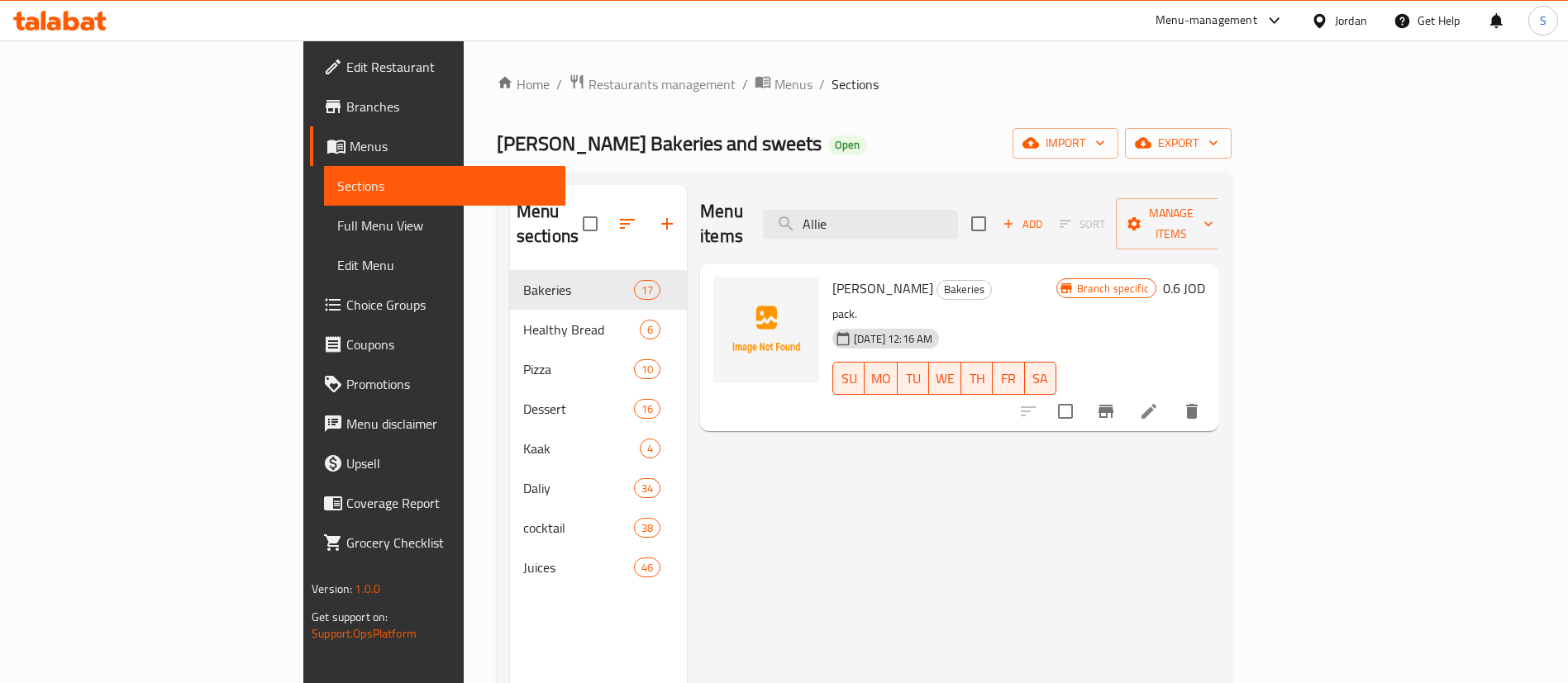
click at [1317, 27] on icon at bounding box center [1320, 21] width 17 height 17
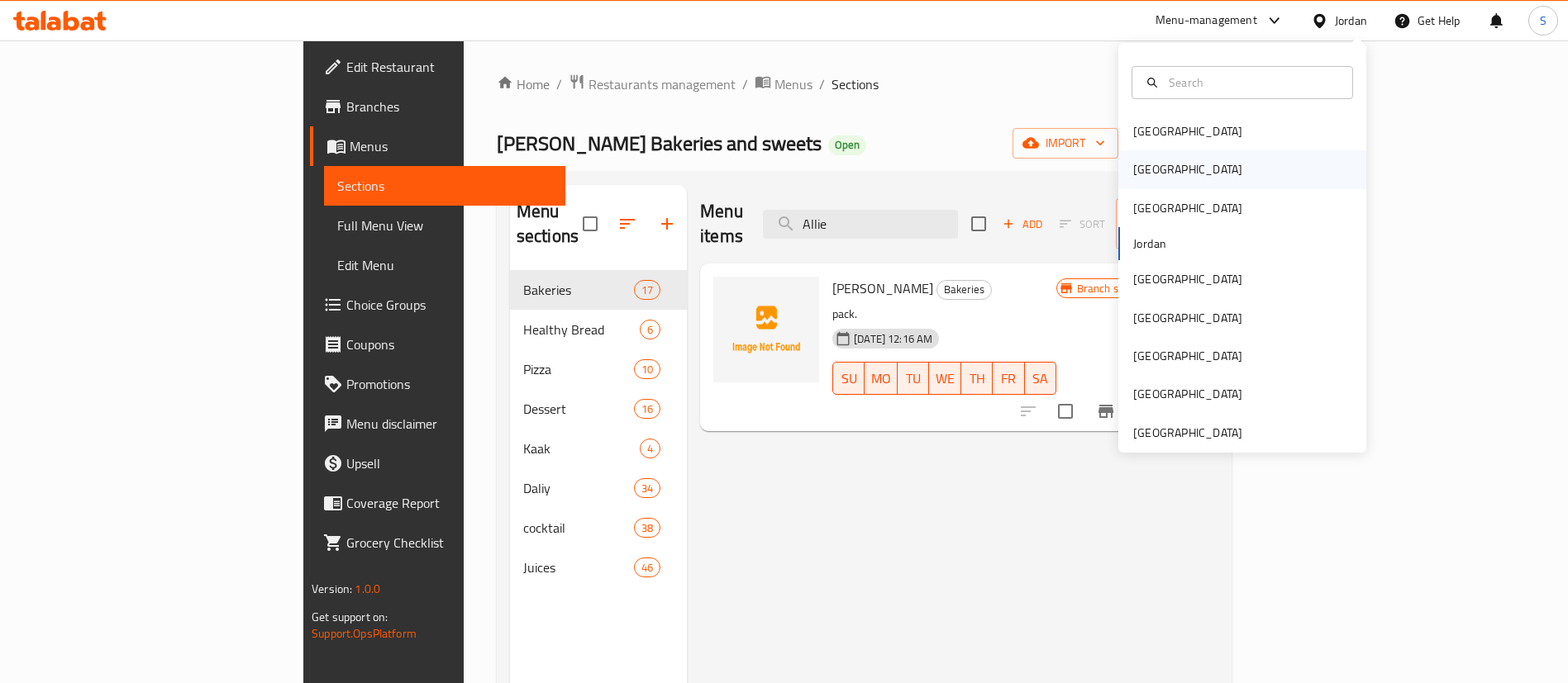
click at [1156, 164] on div "[GEOGRAPHIC_DATA]" at bounding box center [1188, 169] width 135 height 38
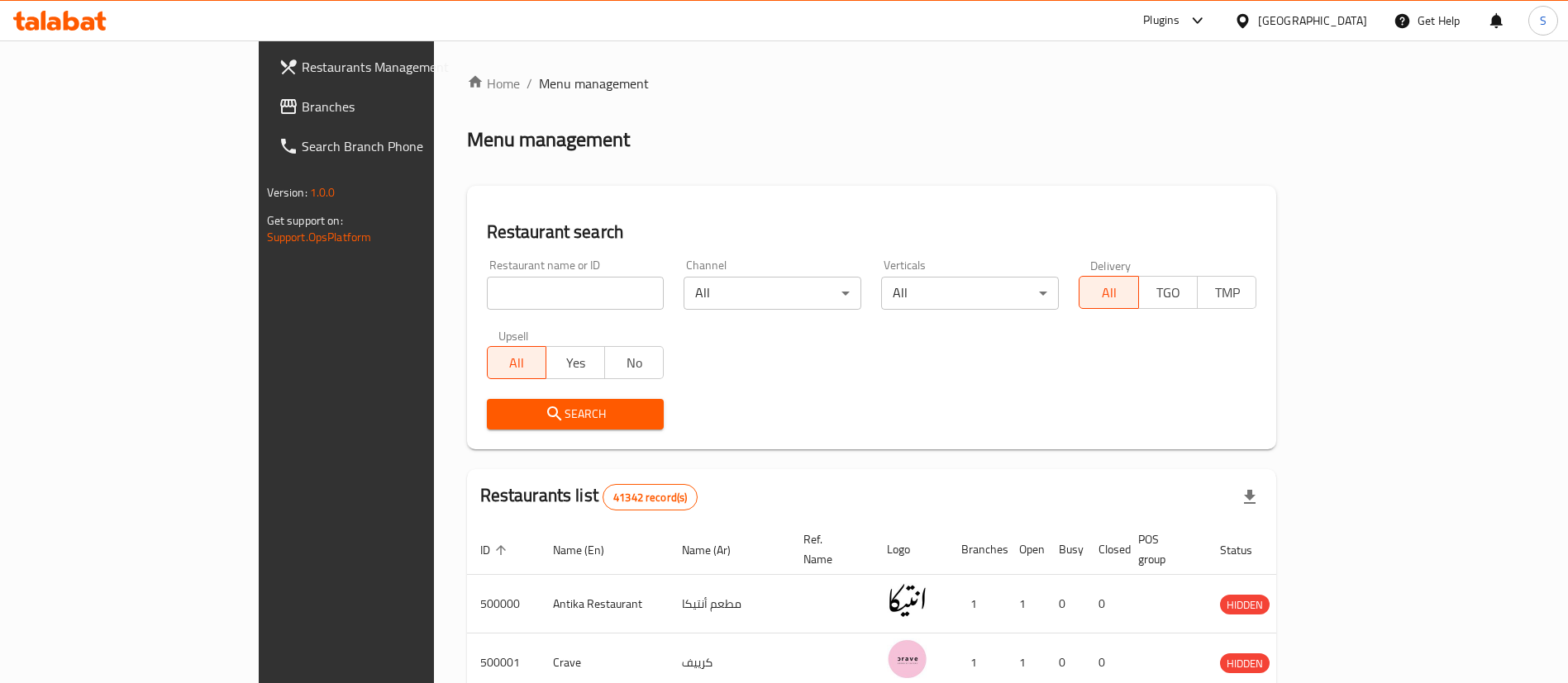
paste input "778347"
click at [487, 292] on input "778347" at bounding box center [575, 293] width 178 height 33
type input "778347"
click button "Search" at bounding box center [575, 413] width 178 height 30
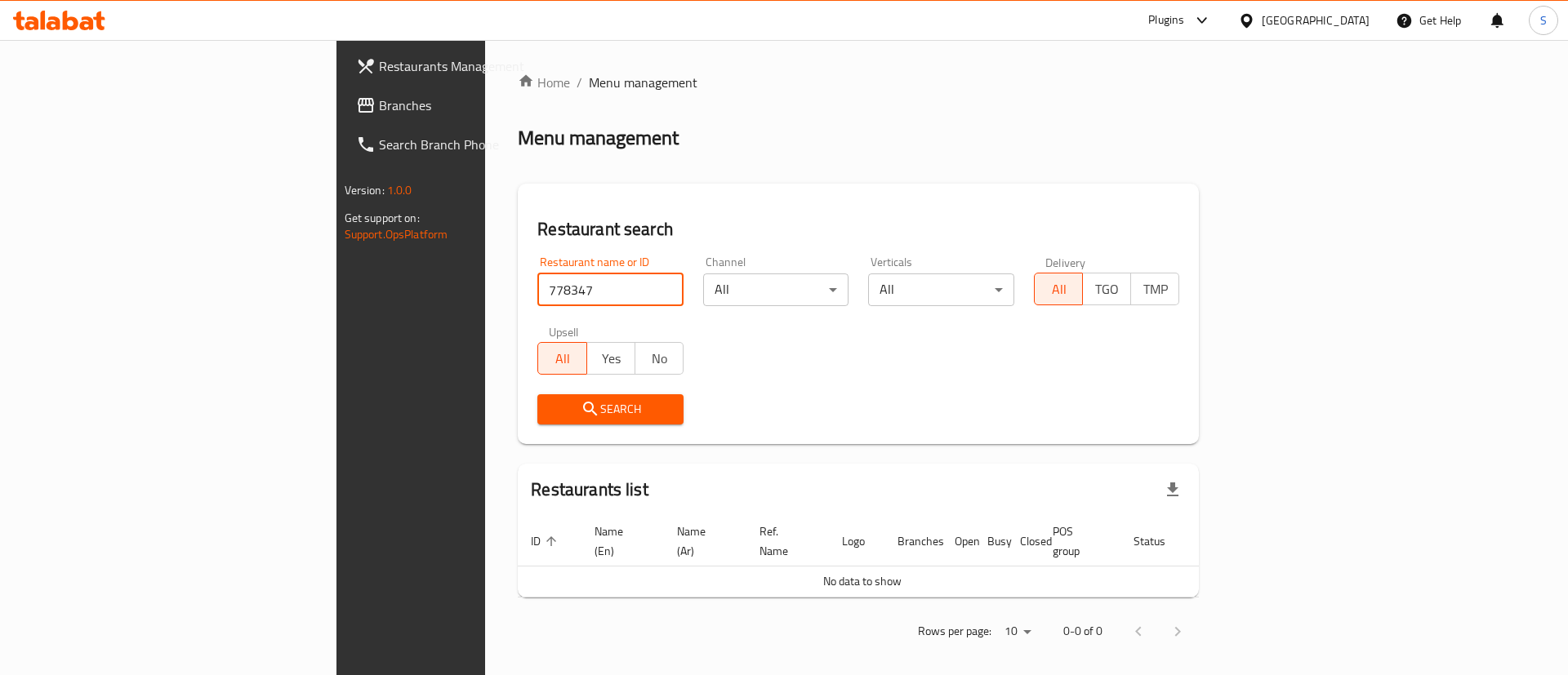
drag, startPoint x: 464, startPoint y: 276, endPoint x: 398, endPoint y: 300, distance: 70.2
click at [537, 300] on input "778347" at bounding box center [610, 290] width 147 height 33
click at [379, 100] on span "Branches" at bounding box center [482, 105] width 206 height 20
